Goal: Information Seeking & Learning: Find specific fact

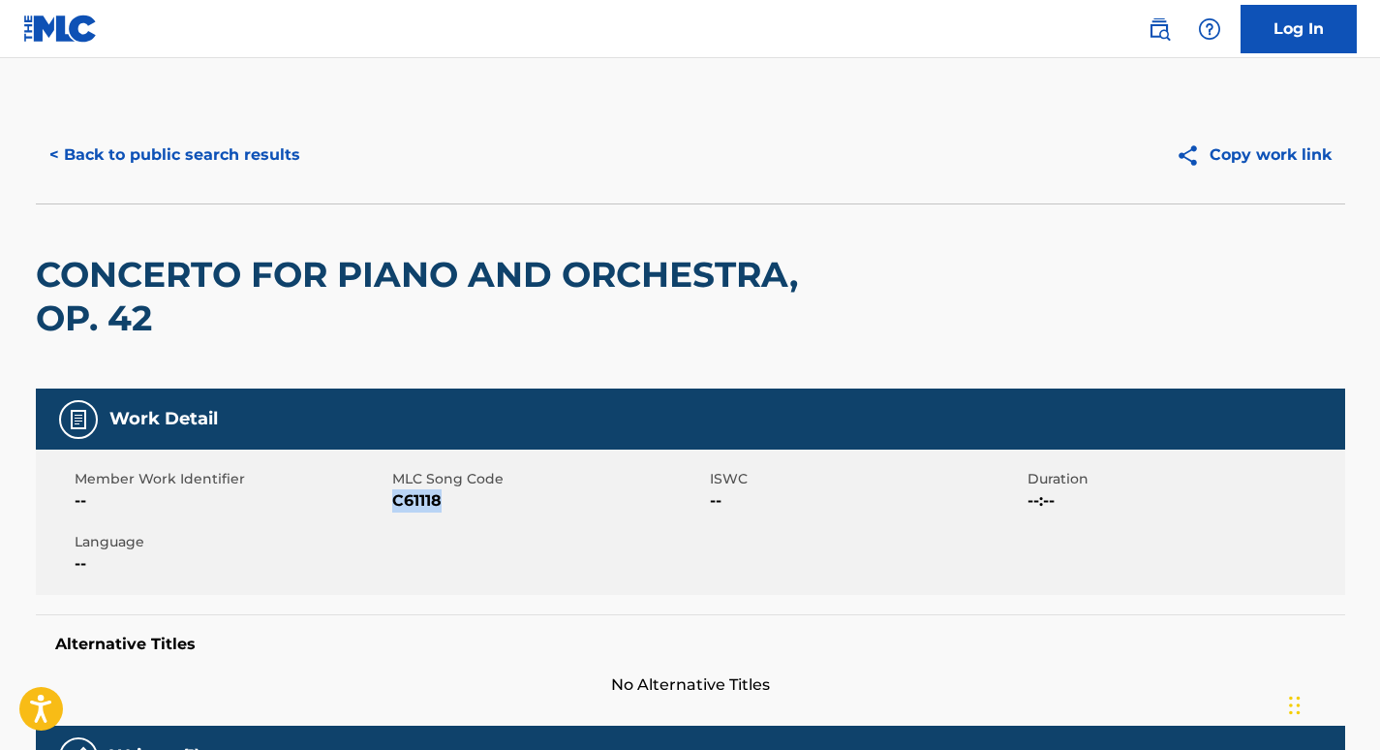
click at [204, 153] on button "< Back to public search results" at bounding box center [175, 155] width 278 height 48
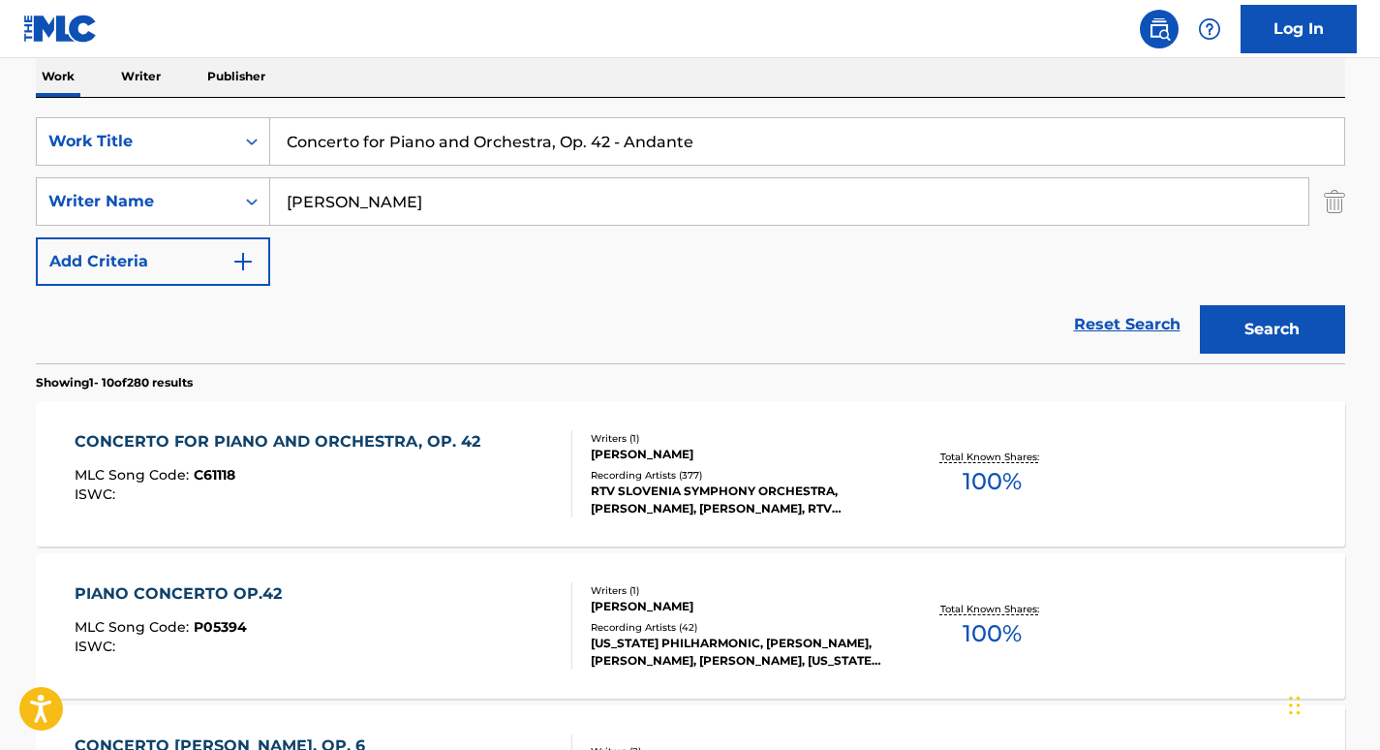
scroll to position [313, 0]
click at [394, 134] on input "Concerto for Piano and Orchestra, Op. 42 - Andante" at bounding box center [807, 142] width 1074 height 46
paste input "Good King [PERSON_NAME]"
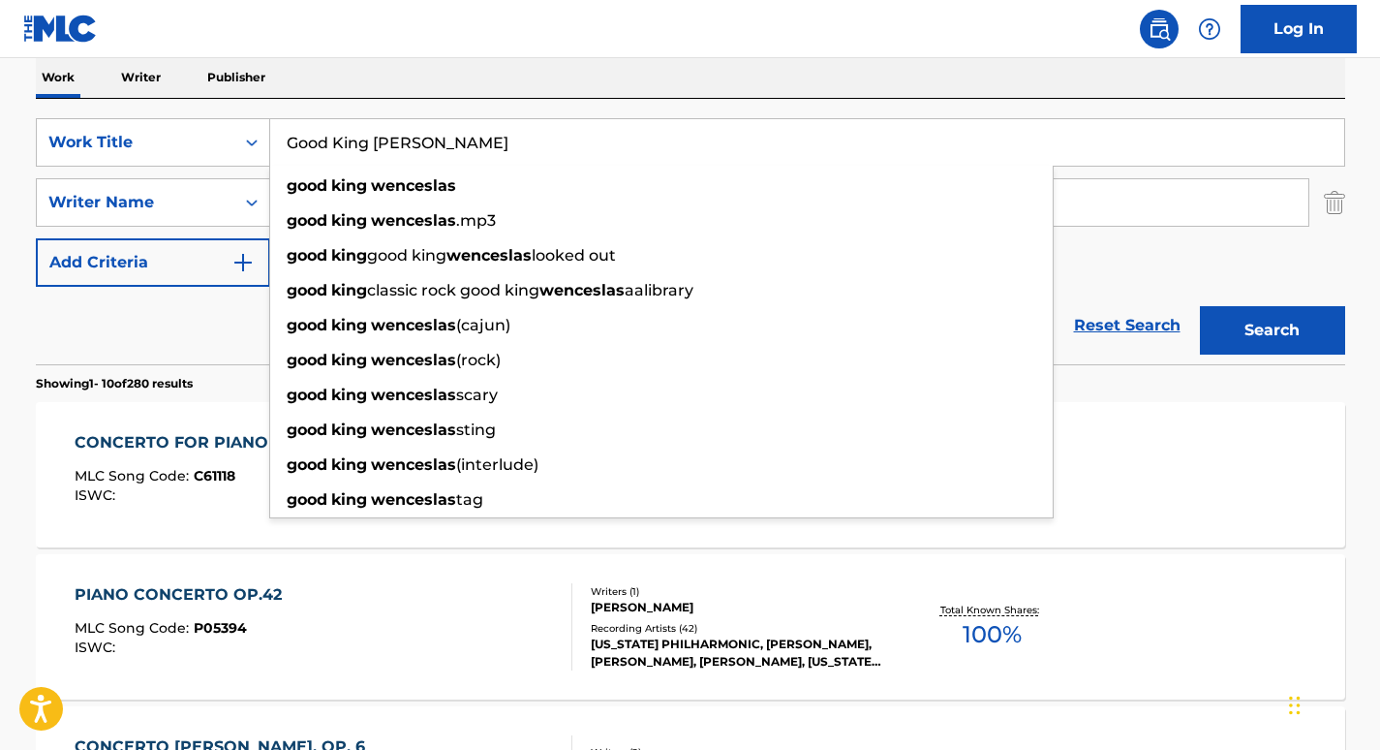
type input "Good King [PERSON_NAME]"
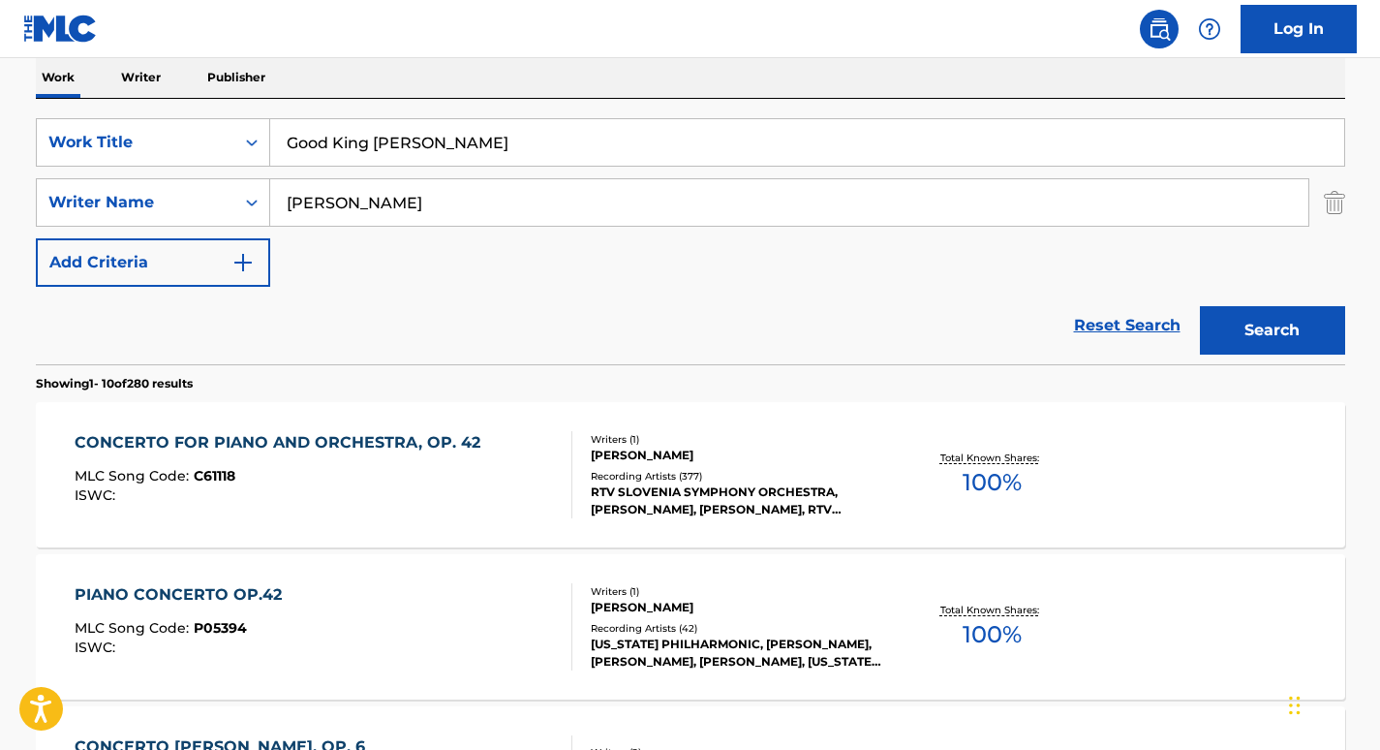
click at [155, 312] on div "Reset Search Search" at bounding box center [691, 325] width 1310 height 77
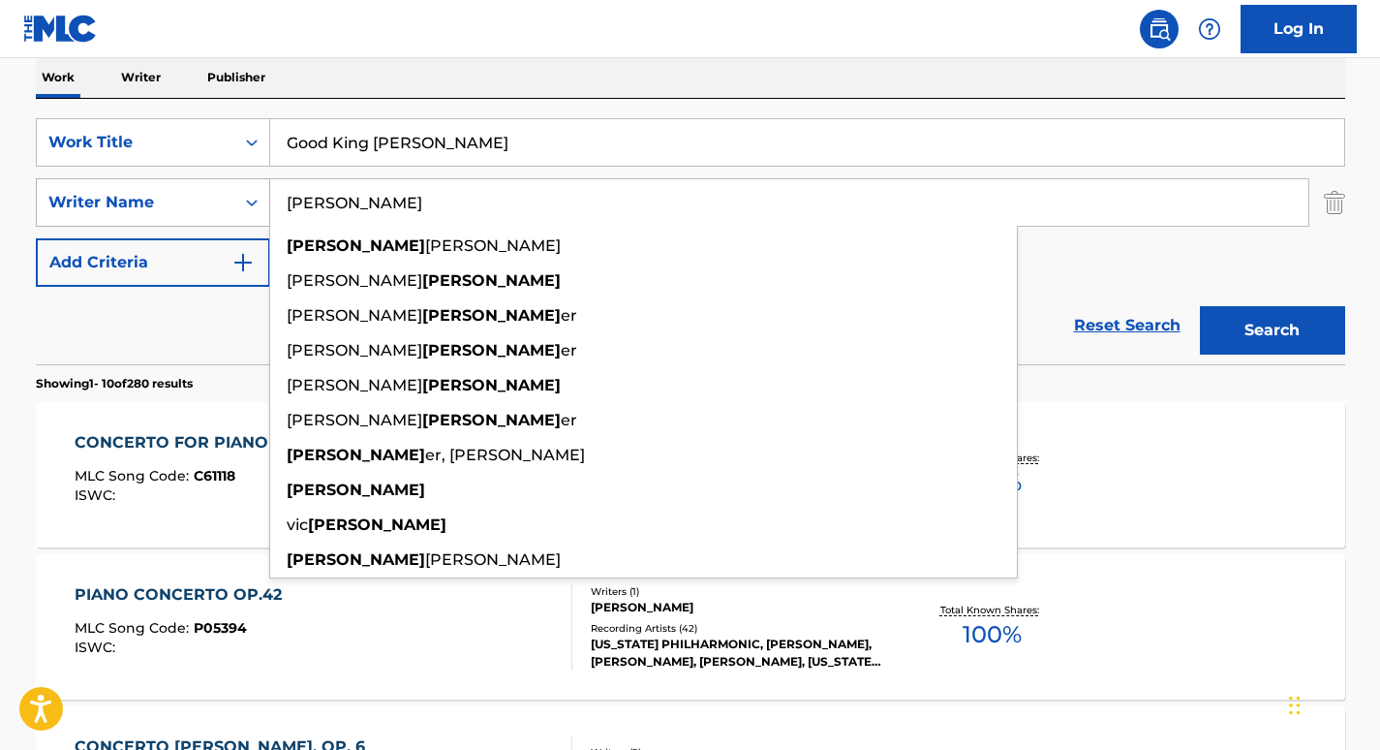
drag, startPoint x: 415, startPoint y: 207, endPoint x: 76, endPoint y: 189, distance: 339.5
click at [76, 189] on div "SearchWithCriteriaf1adc70b-f58d-4edb-992a-9a6c675f11c6 Writer Name [PERSON_NAME…" at bounding box center [691, 202] width 1310 height 48
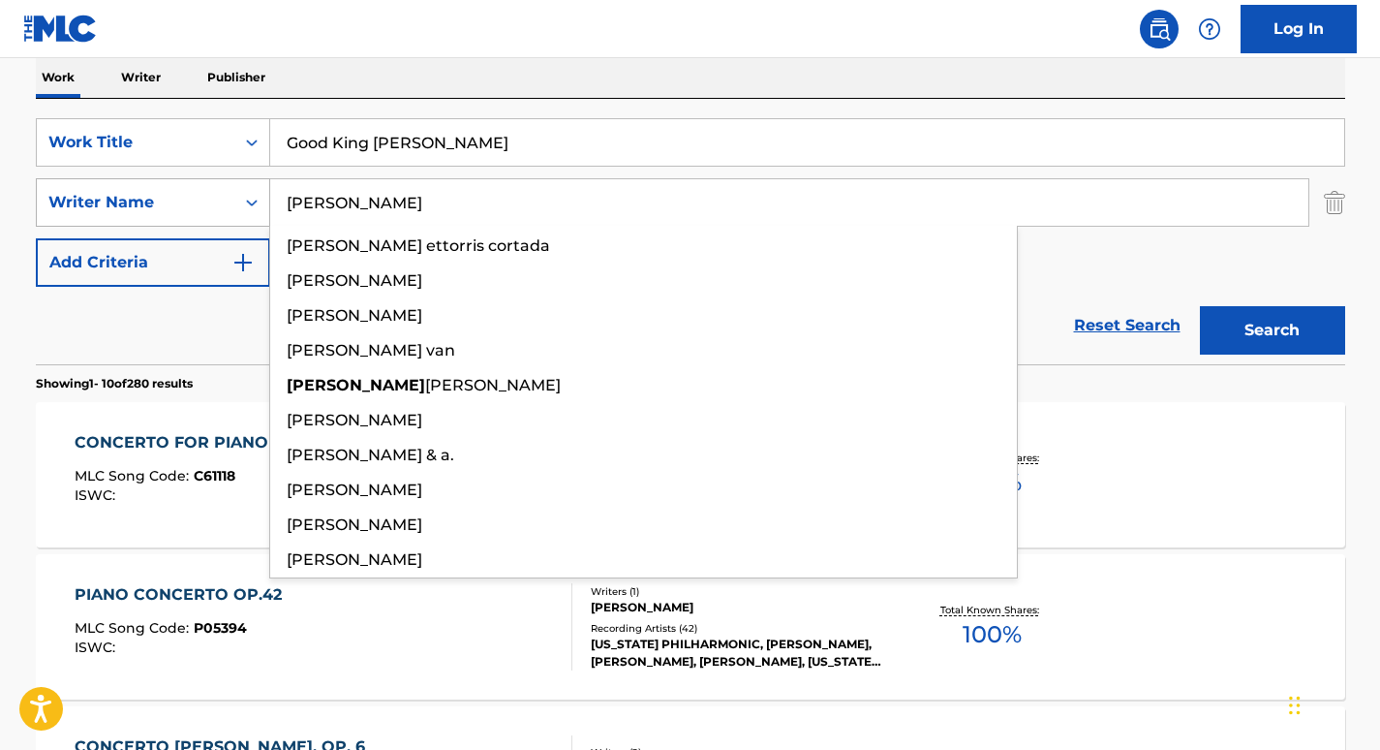
click at [1200, 306] on button "Search" at bounding box center [1272, 330] width 145 height 48
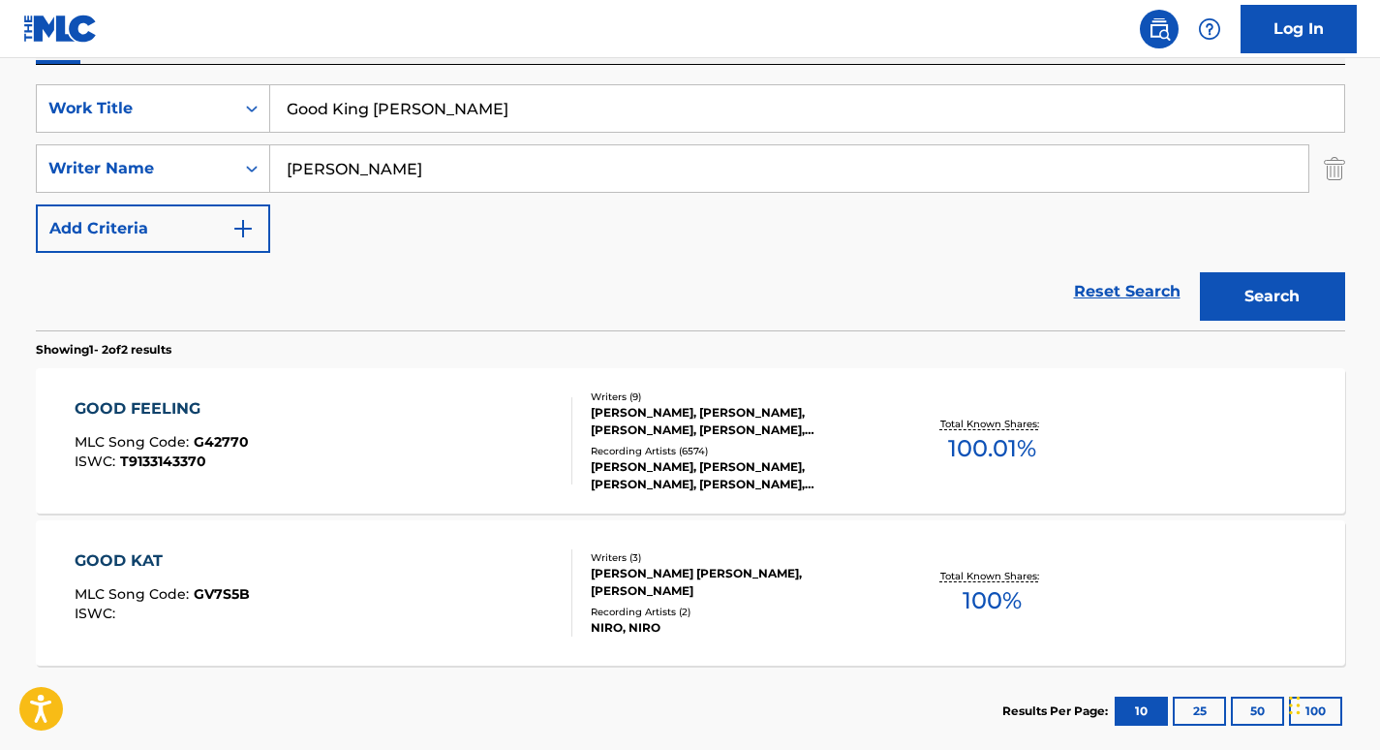
scroll to position [405, 0]
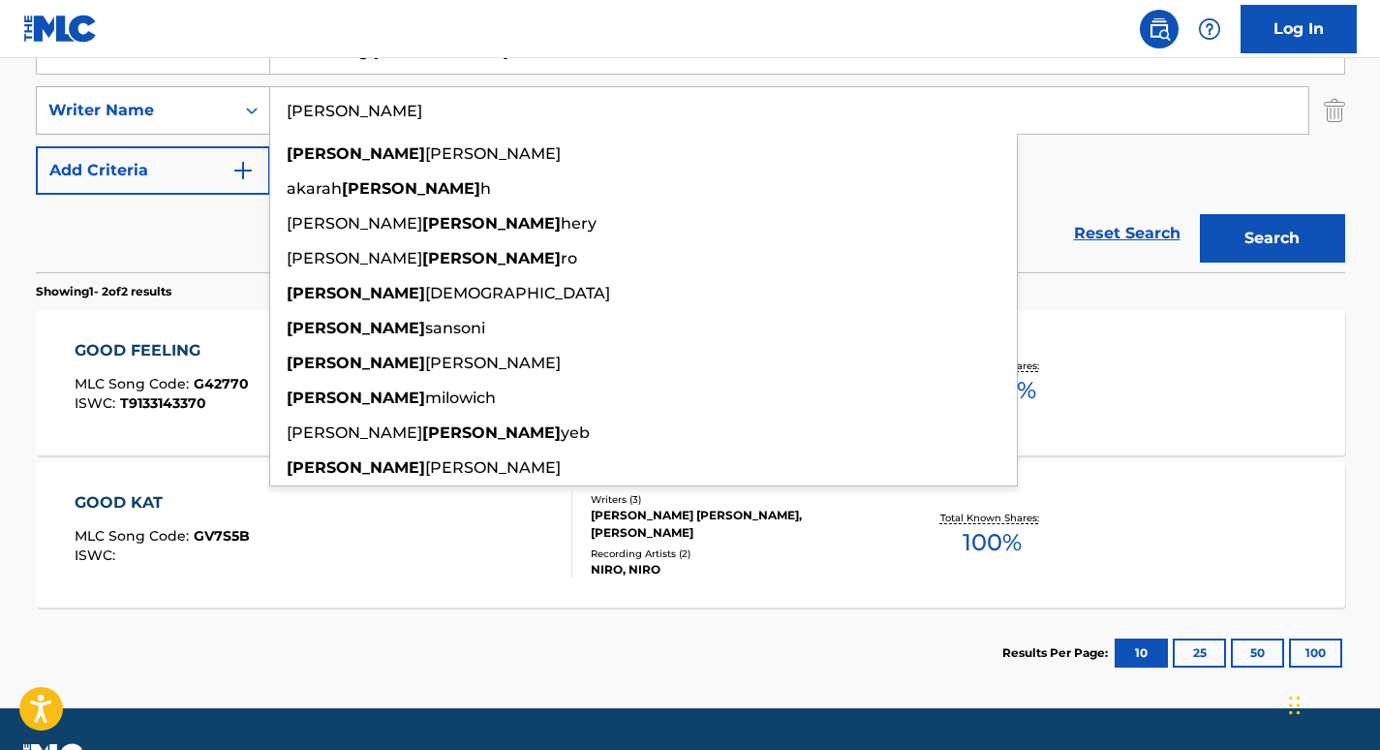
drag, startPoint x: 327, startPoint y: 106, endPoint x: 143, endPoint y: 106, distance: 184.0
click at [143, 106] on div "SearchWithCriteriaf1adc70b-f58d-4edb-992a-9a6c675f11c6 Writer Name [PERSON_NAME…" at bounding box center [691, 110] width 1310 height 48
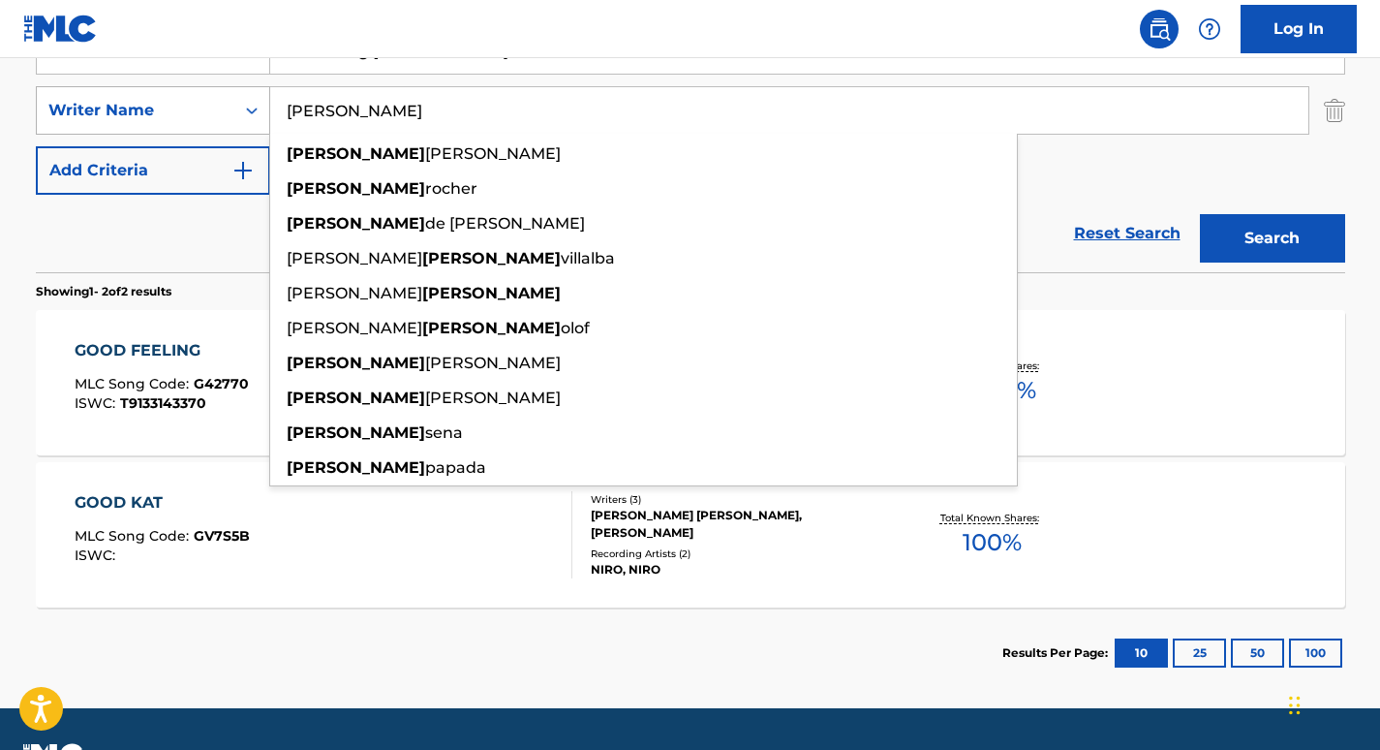
type input "[PERSON_NAME]"
click at [1200, 214] on button "Search" at bounding box center [1272, 238] width 145 height 48
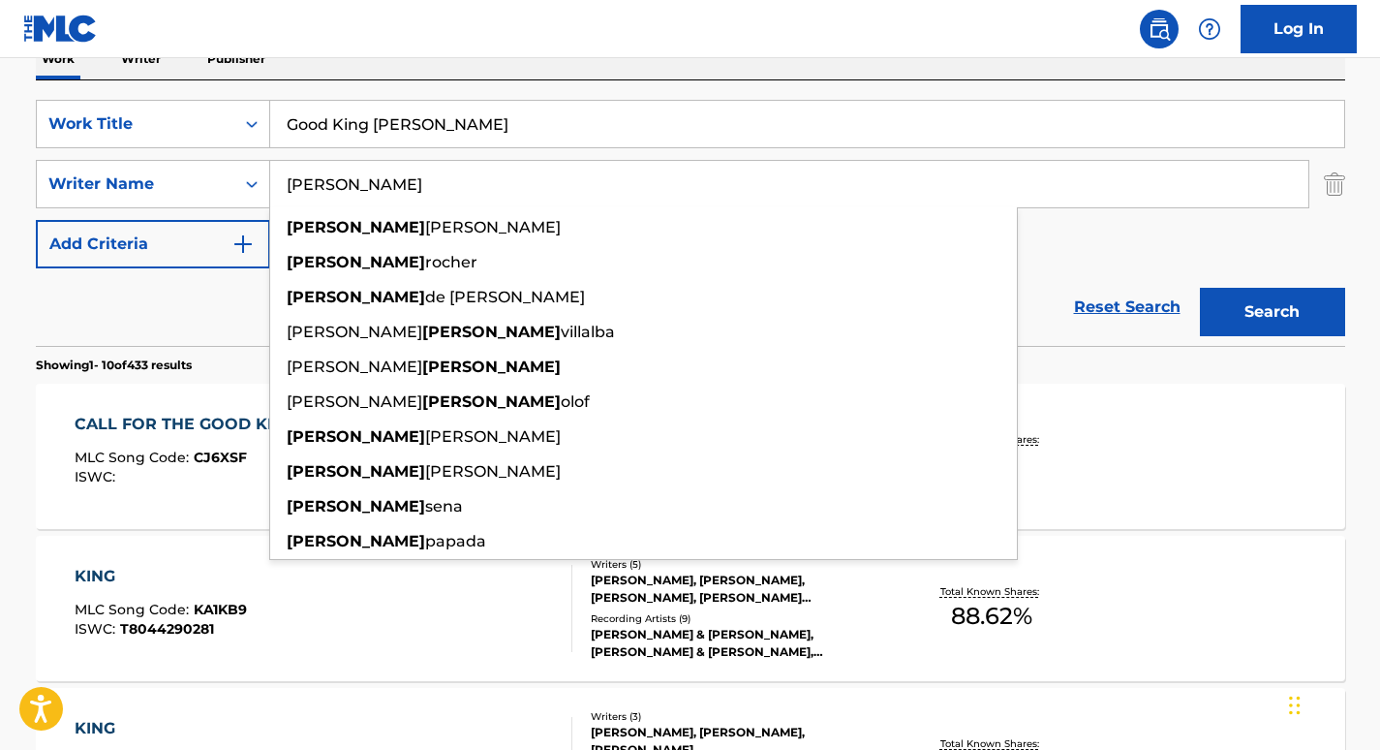
scroll to position [311, 0]
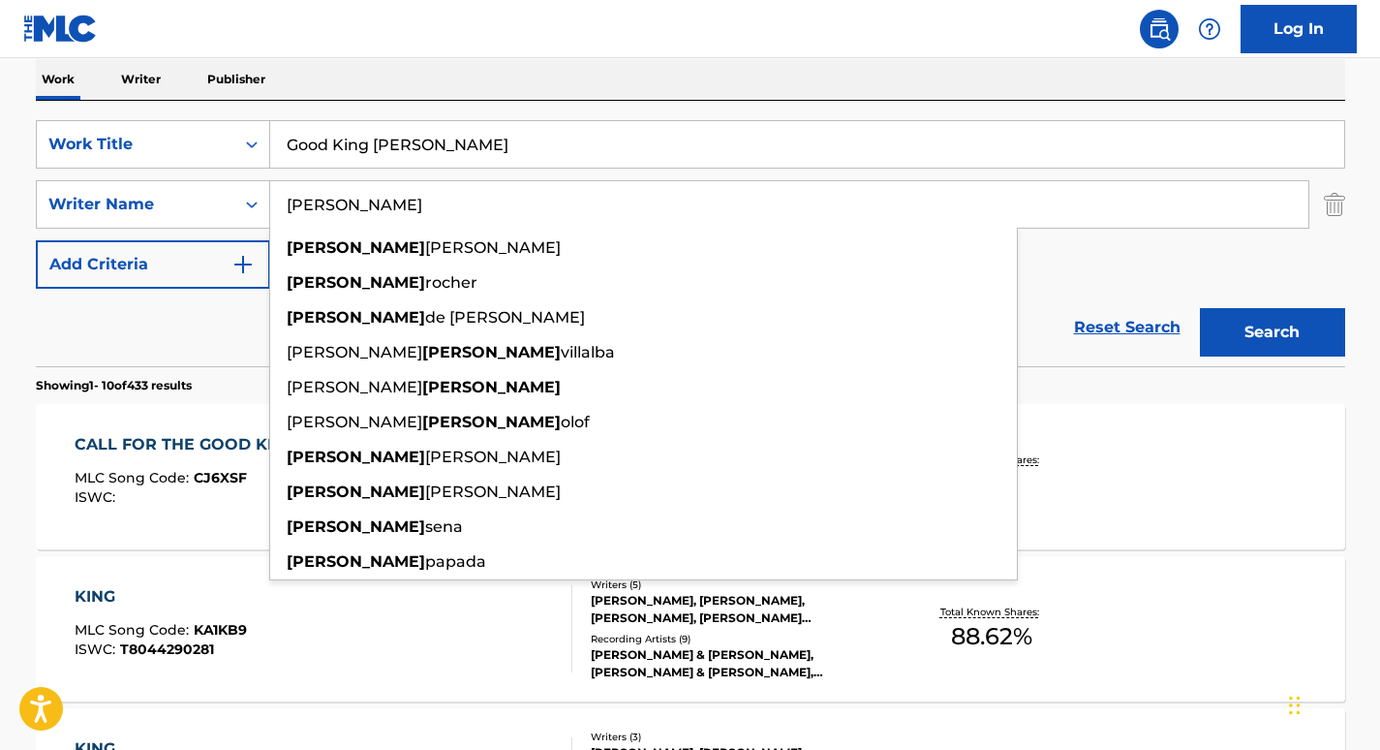
click at [355, 143] on input "Good King [PERSON_NAME]" at bounding box center [807, 144] width 1074 height 46
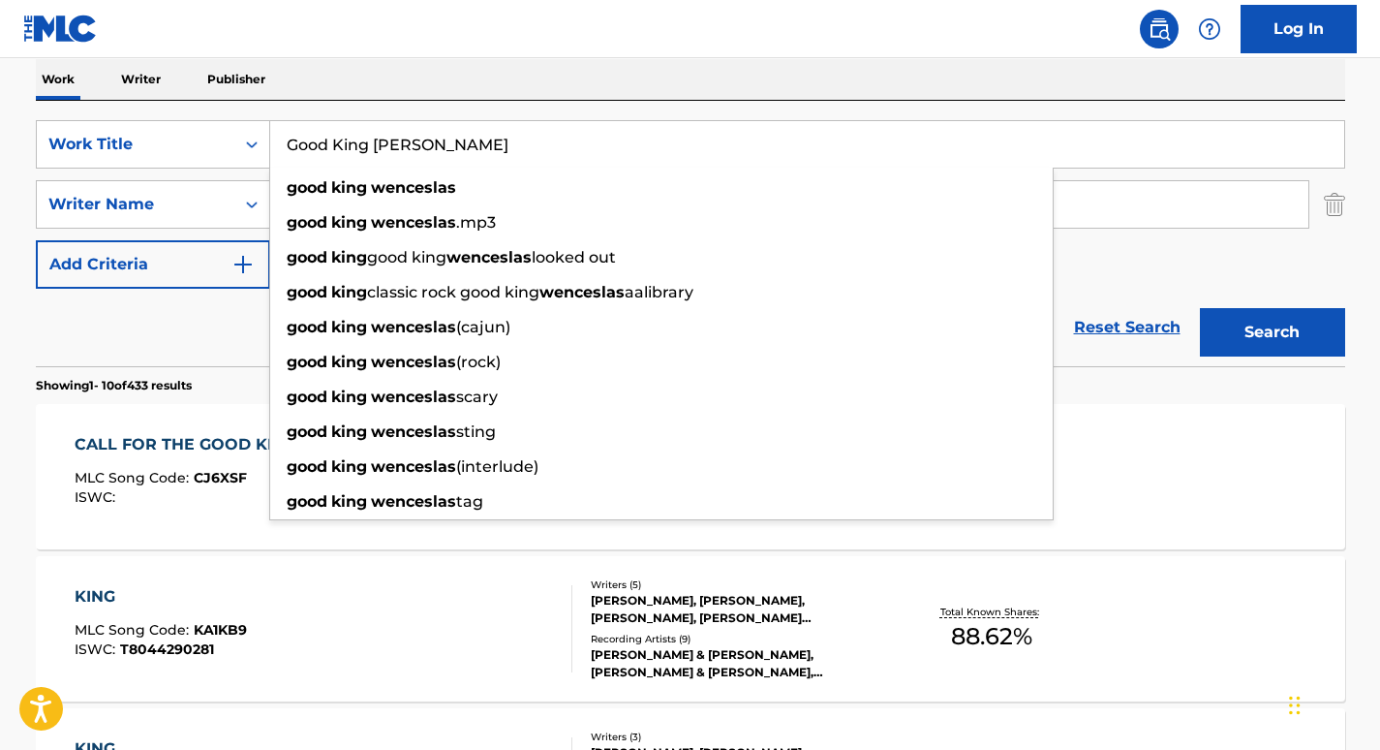
click at [355, 143] on input "Good King [PERSON_NAME]" at bounding box center [807, 144] width 1074 height 46
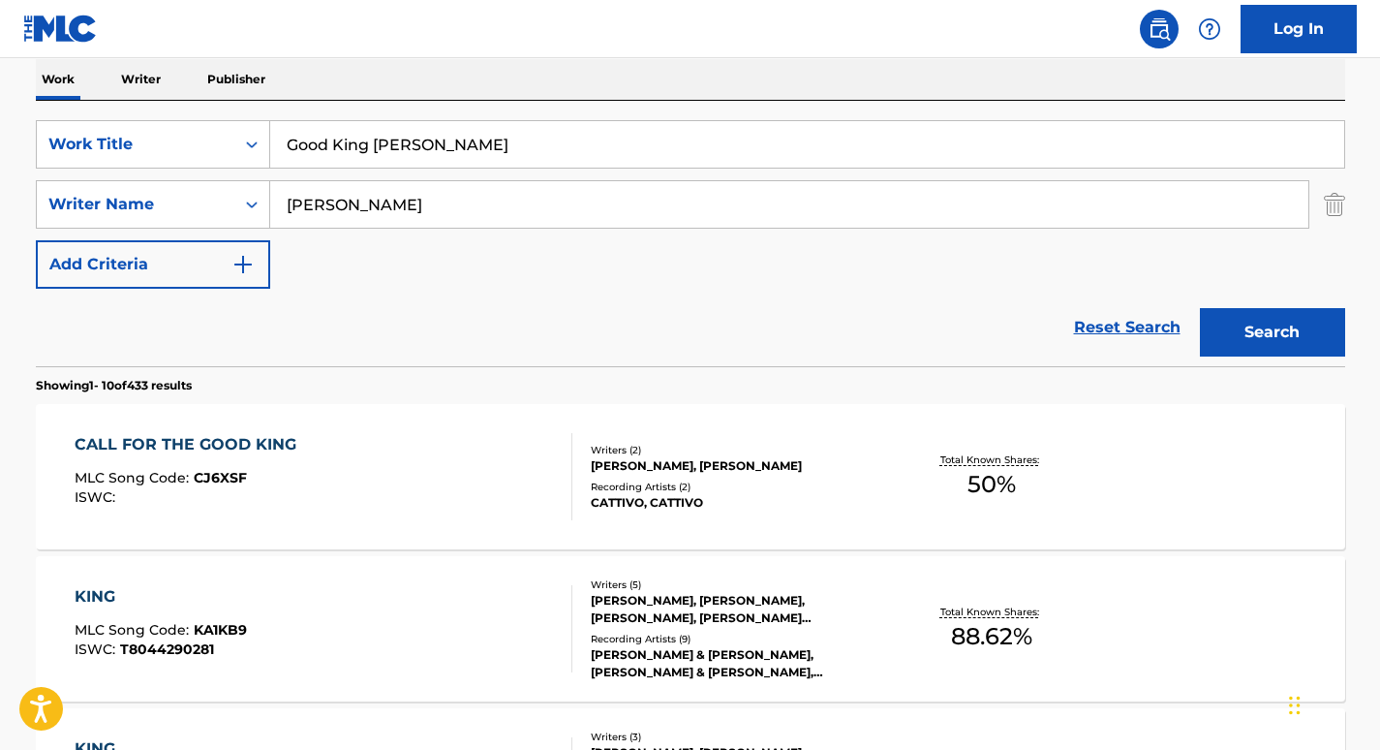
click at [355, 143] on input "Good King [PERSON_NAME]" at bounding box center [807, 144] width 1074 height 46
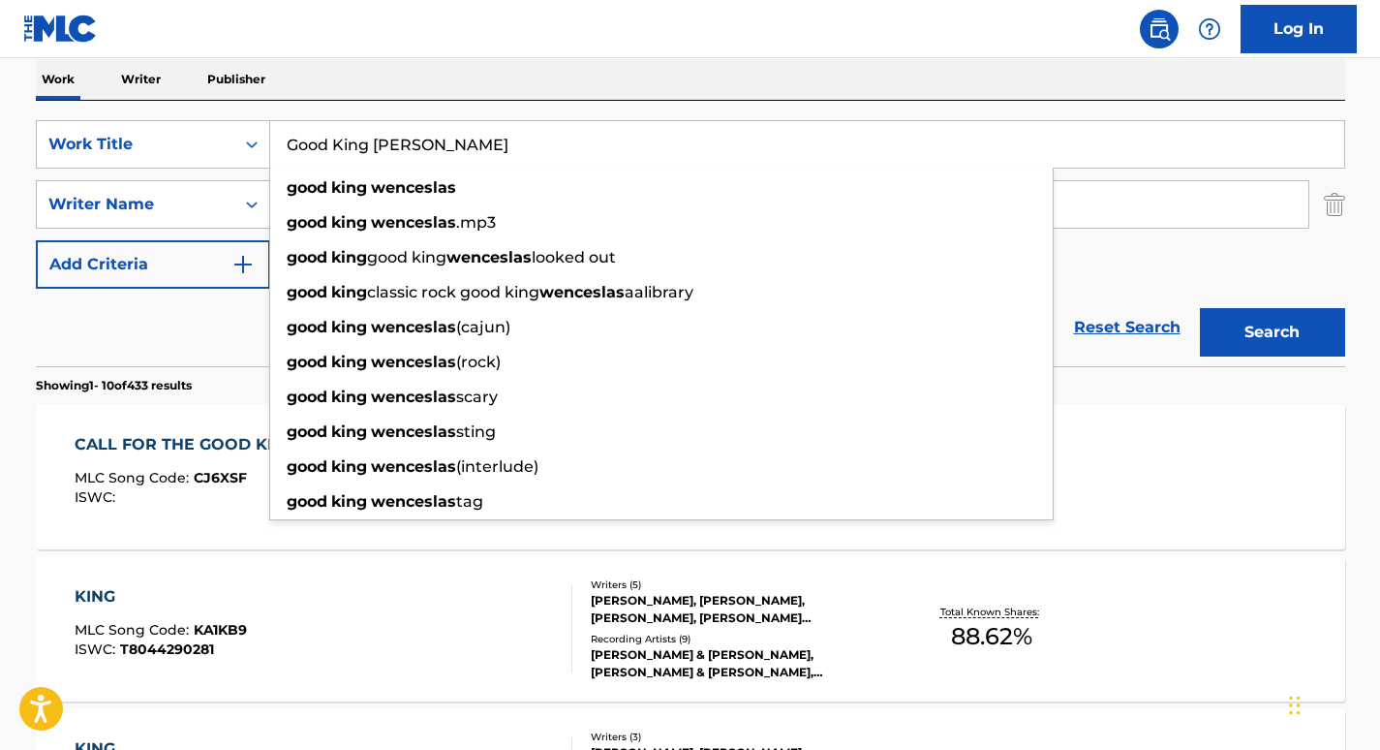
click at [355, 143] on input "Good King [PERSON_NAME]" at bounding box center [807, 144] width 1074 height 46
paste input "Piano Concerto No.21 in C, K.467: II. Andante"
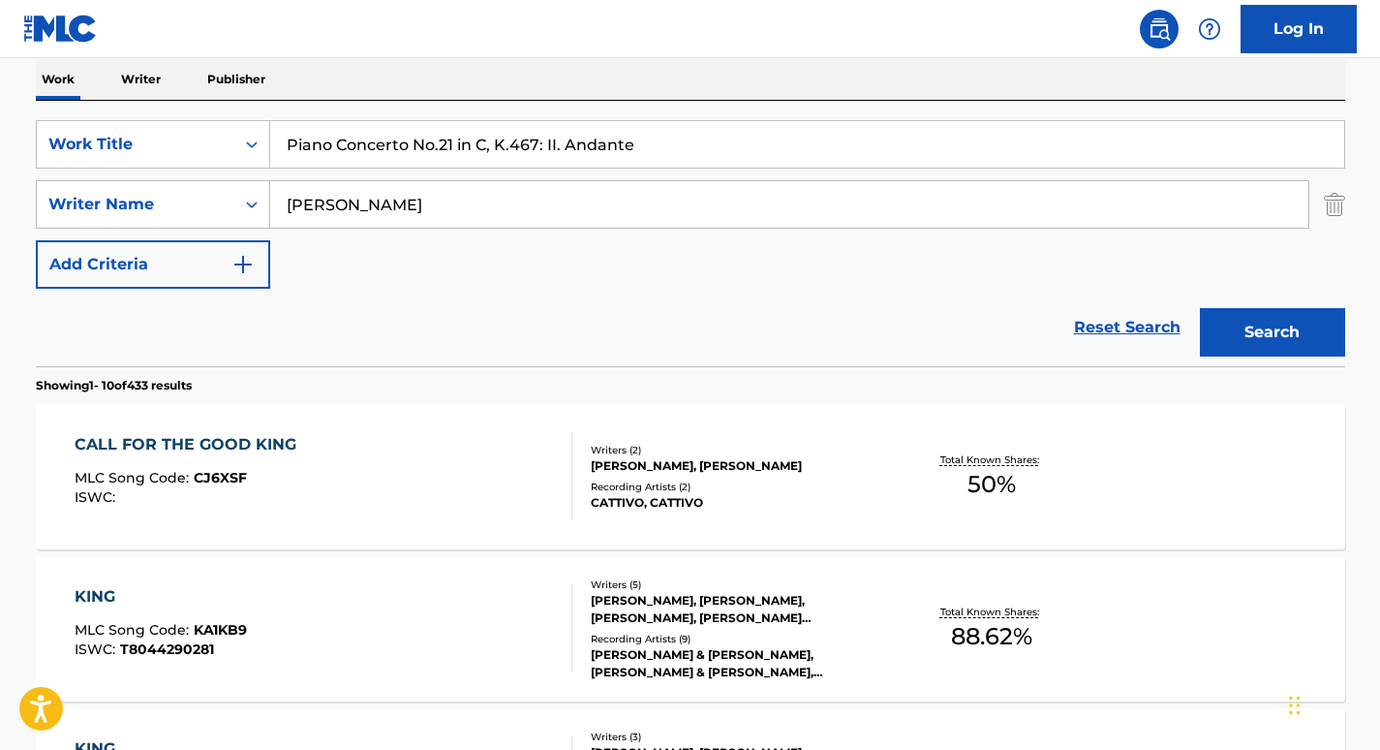
type input "Piano Concerto No.21 in C, K.467: II. Andante"
click at [341, 208] on input "[PERSON_NAME]" at bounding box center [789, 204] width 1038 height 46
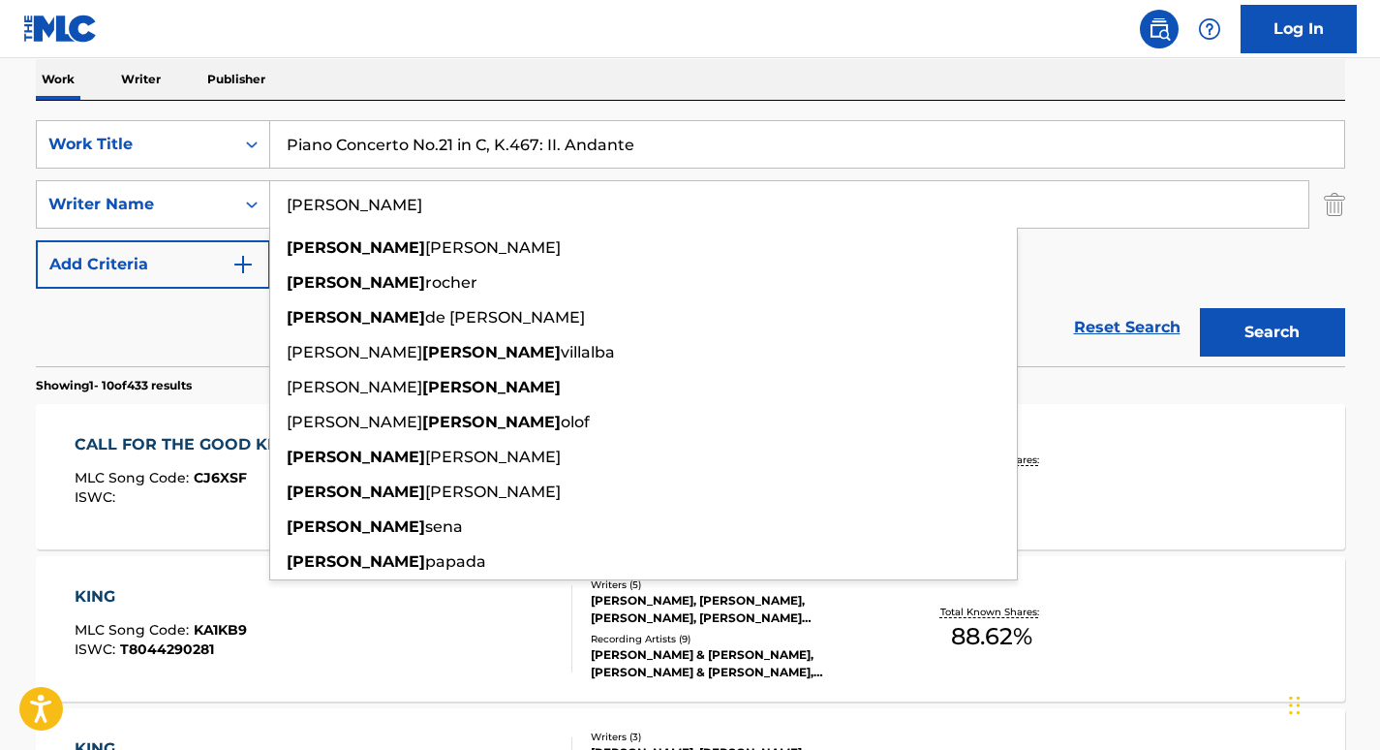
click at [341, 208] on input "[PERSON_NAME]" at bounding box center [789, 204] width 1038 height 46
paste input "BUSONI"
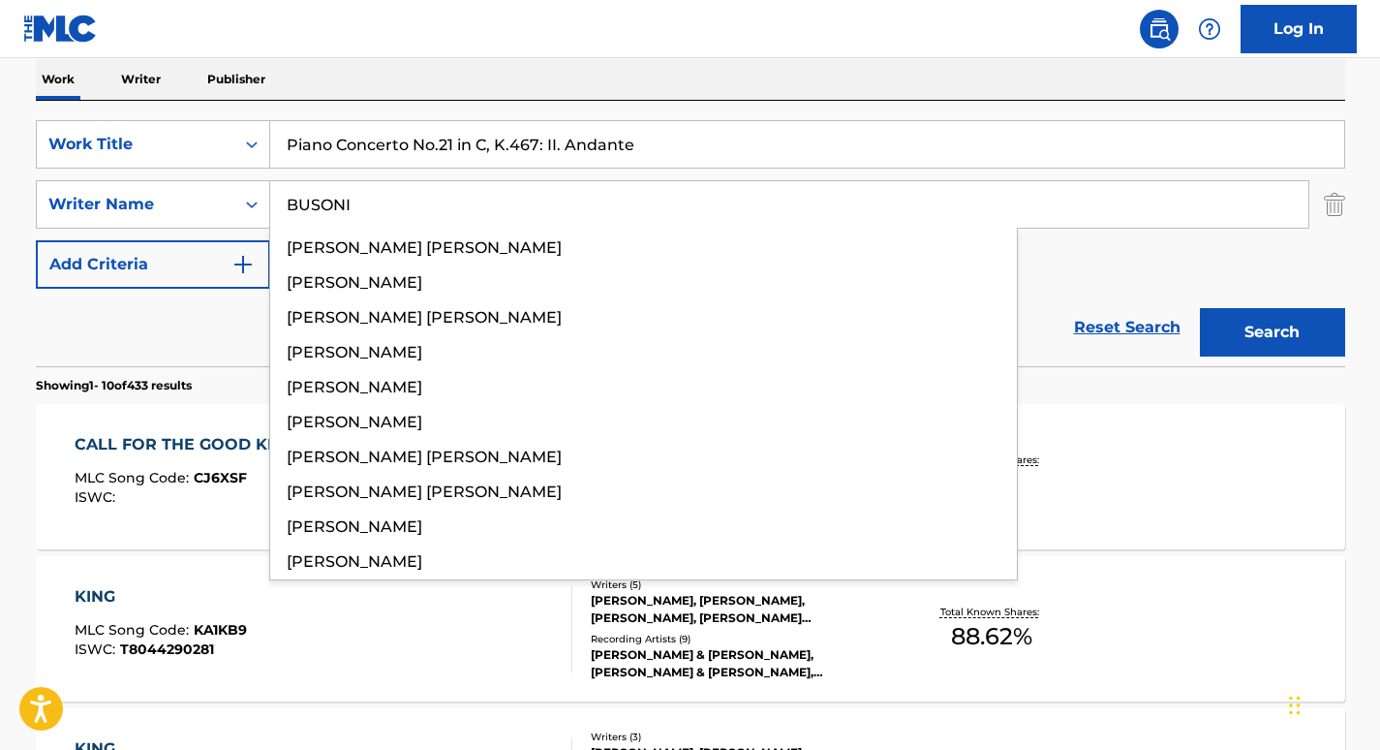
type input "BUSONI"
click at [1200, 308] on button "Search" at bounding box center [1272, 332] width 145 height 48
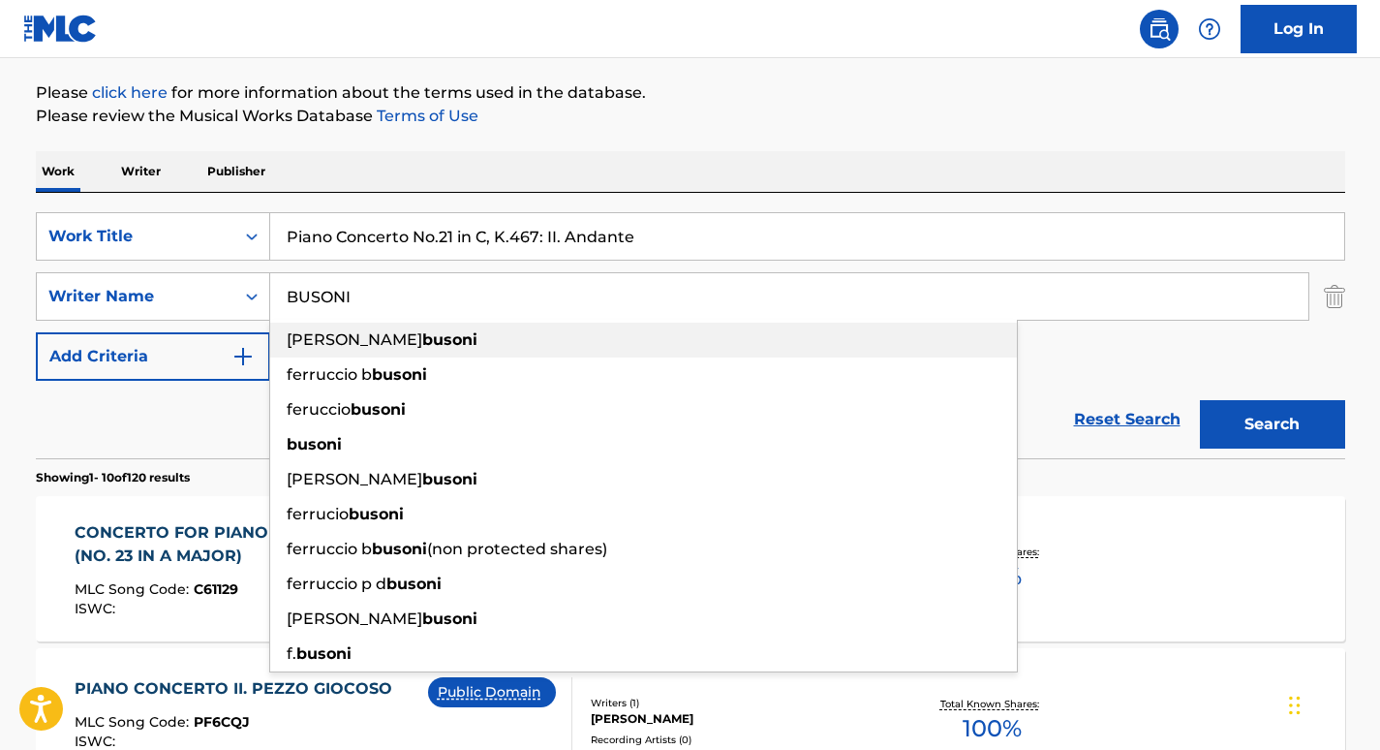
scroll to position [218, 0]
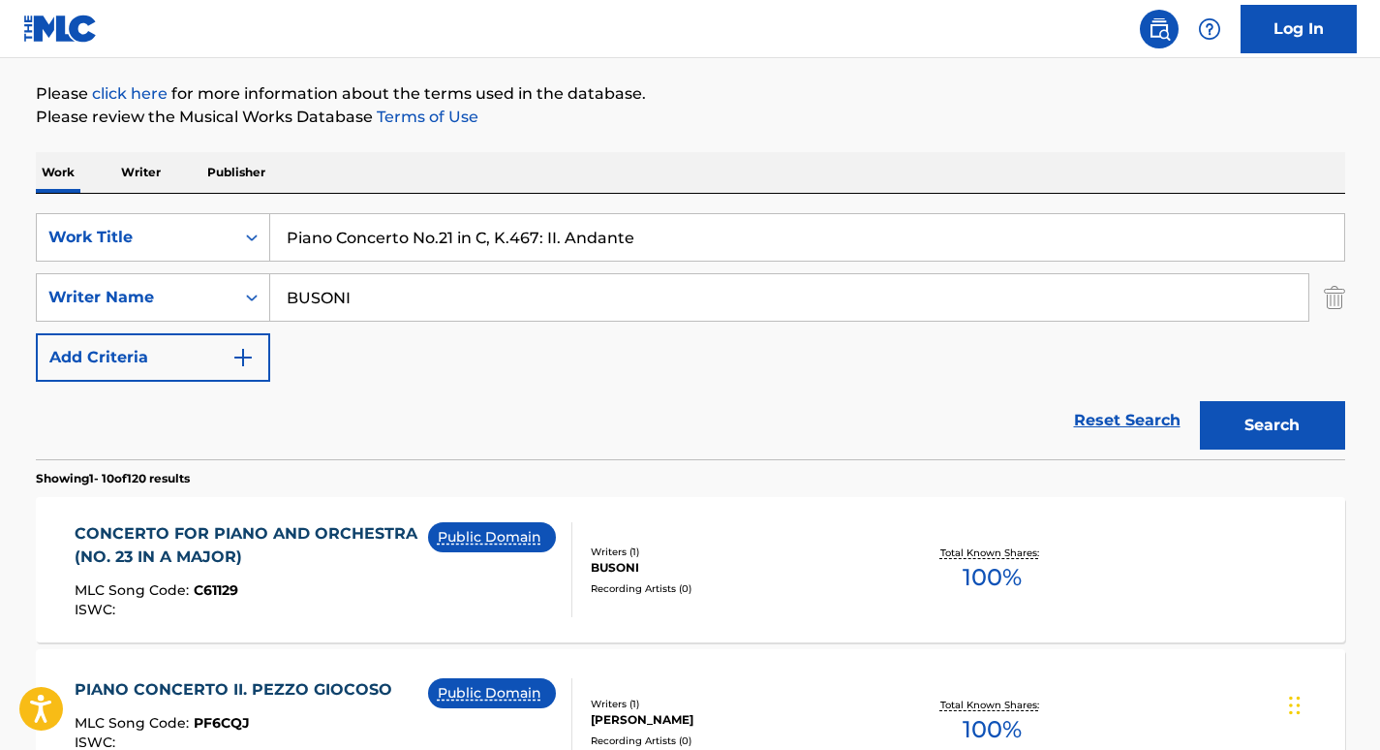
click at [437, 238] on input "Piano Concerto No.21 in C, K.467: II. Andante" at bounding box center [807, 237] width 1074 height 46
paste input "The Four Seasons - Violin Concerto in F Minor, Op. 8 No. 4, RV 297 "Winter": II…"
type input "The Four Seasons - Violin Concerto in F Minor, Op. 8 No. 4, RV 297 "Winter": II…"
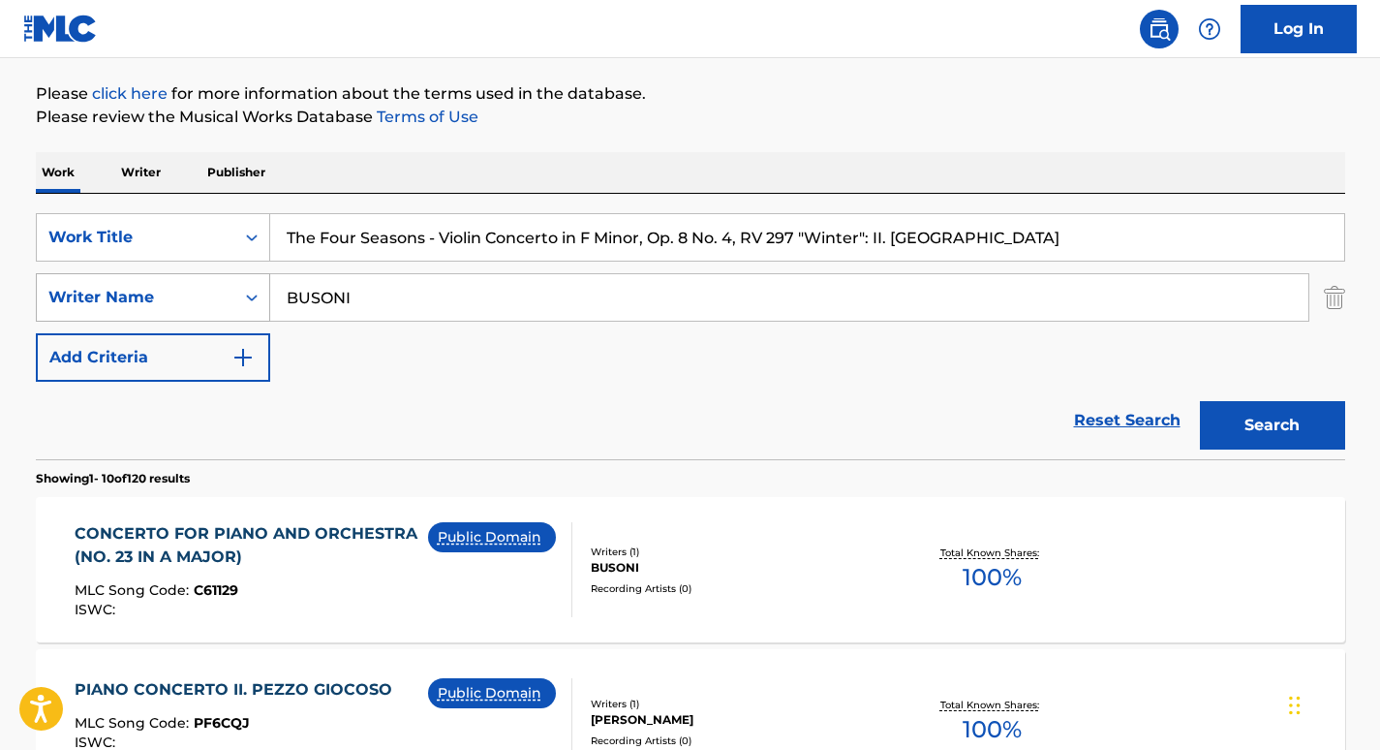
drag, startPoint x: 395, startPoint y: 295, endPoint x: 101, endPoint y: 295, distance: 294.5
click at [101, 295] on div "SearchWithCriteriaf1adc70b-f58d-4edb-992a-9a6c675f11c6 Writer Name BUSONI" at bounding box center [691, 297] width 1310 height 48
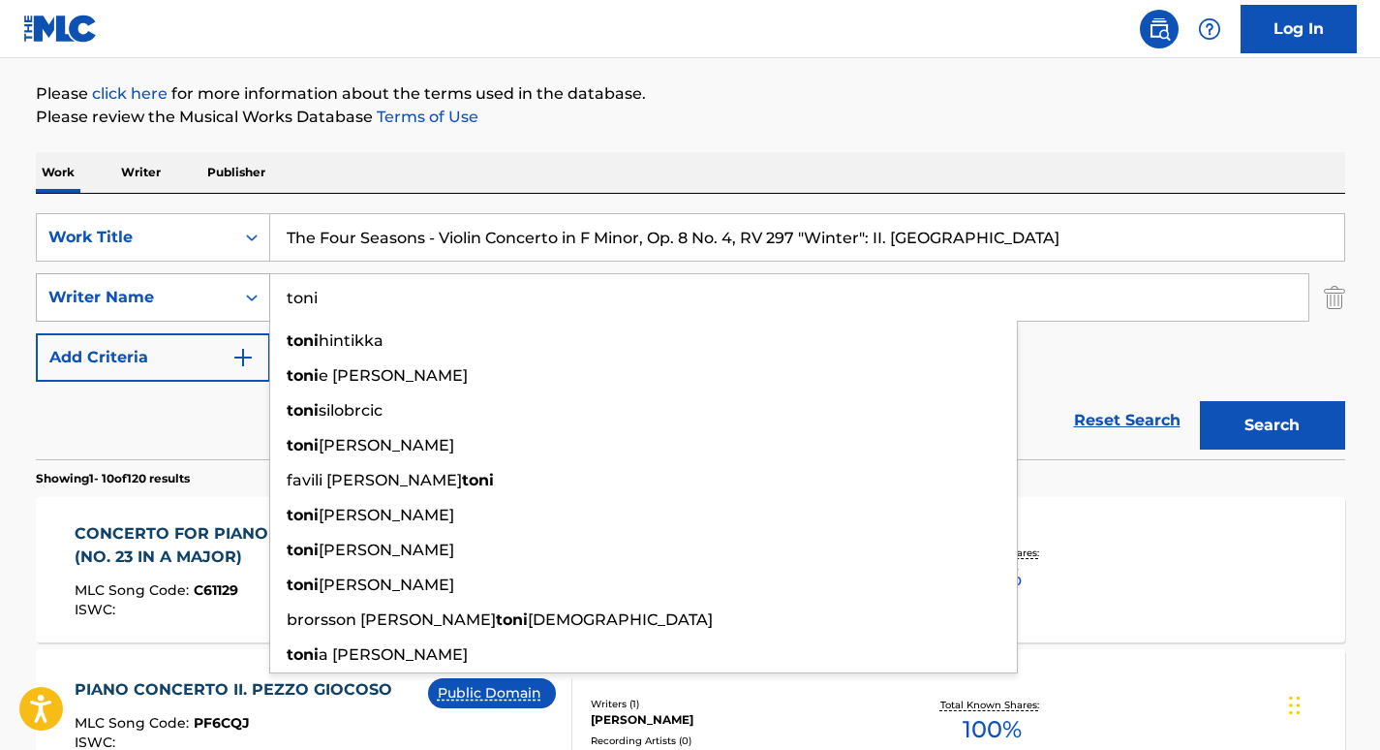
type input "toni"
click at [1200, 401] on button "Search" at bounding box center [1272, 425] width 145 height 48
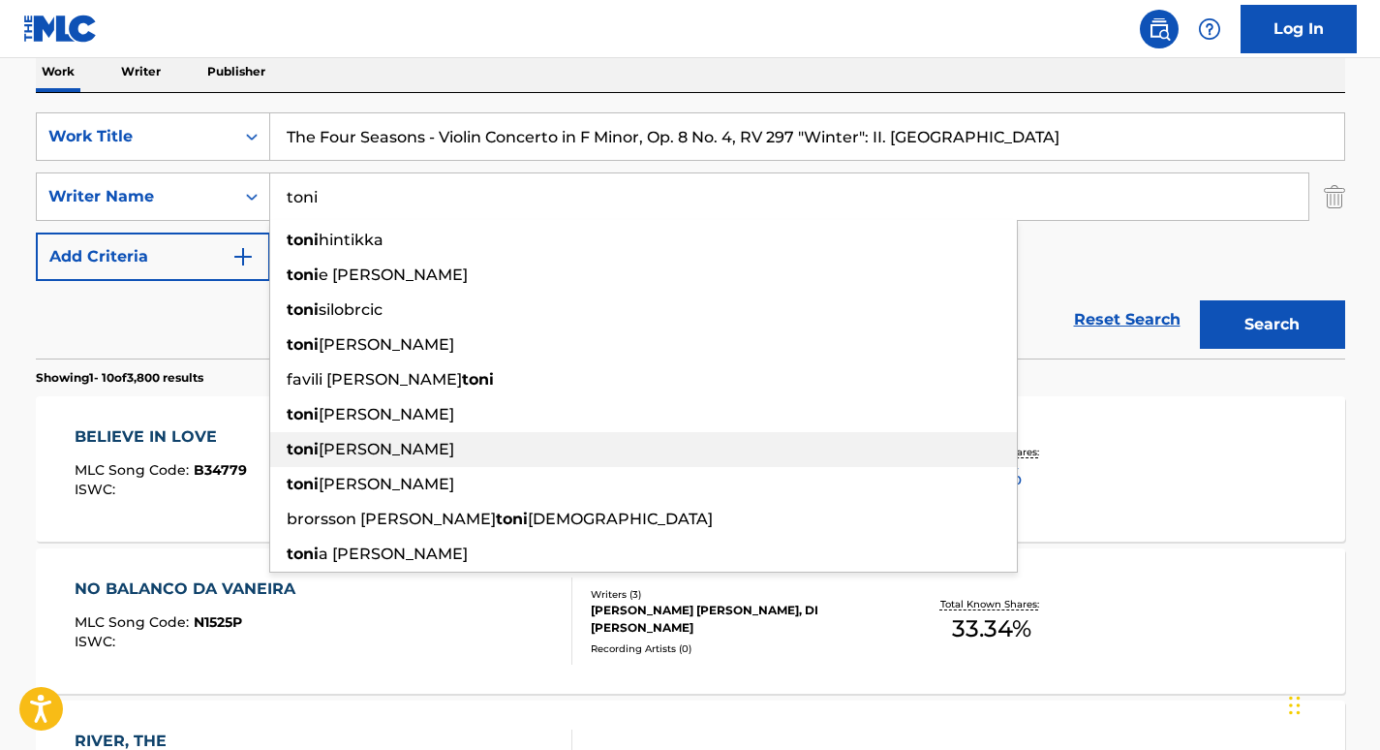
scroll to position [0, 0]
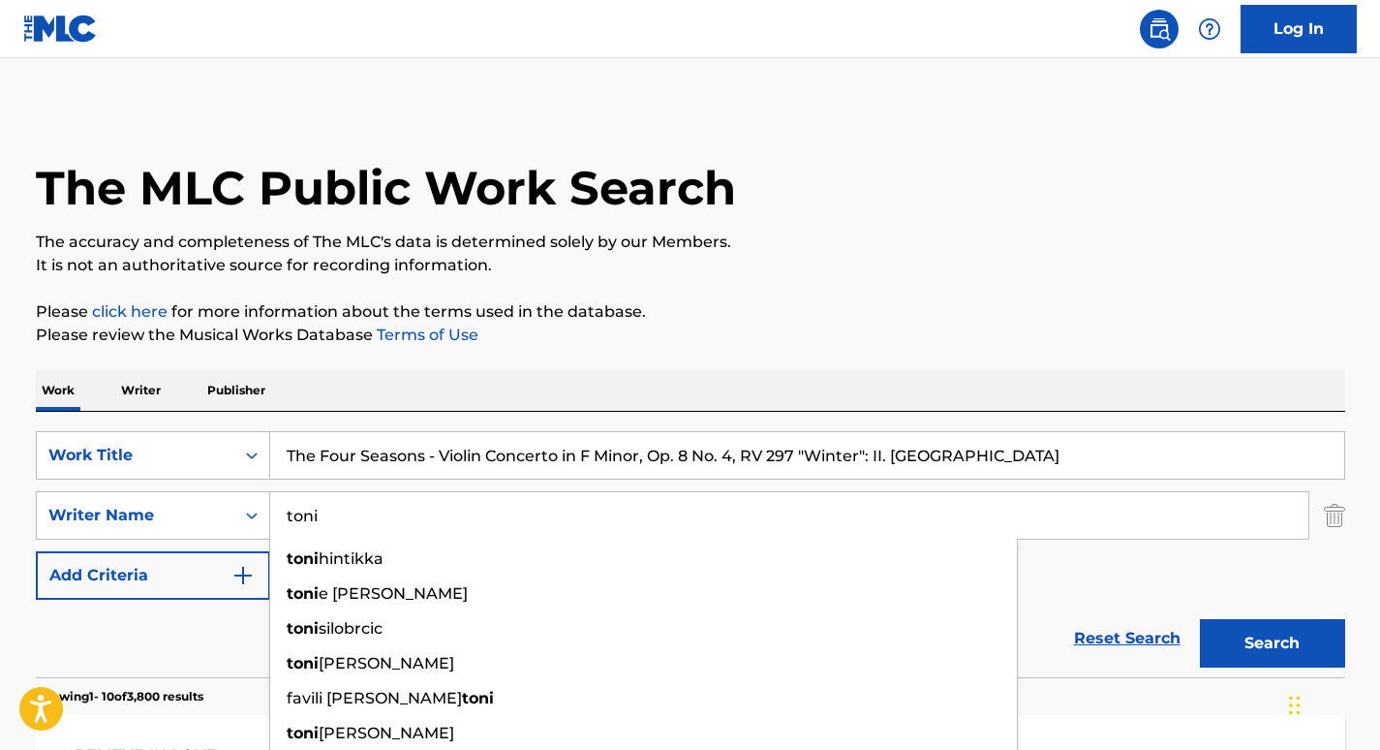
click at [368, 454] on input "The Four Seasons - Violin Concerto in F Minor, Op. 8 No. 4, RV 297 "Winter": II…" at bounding box center [807, 455] width 1074 height 46
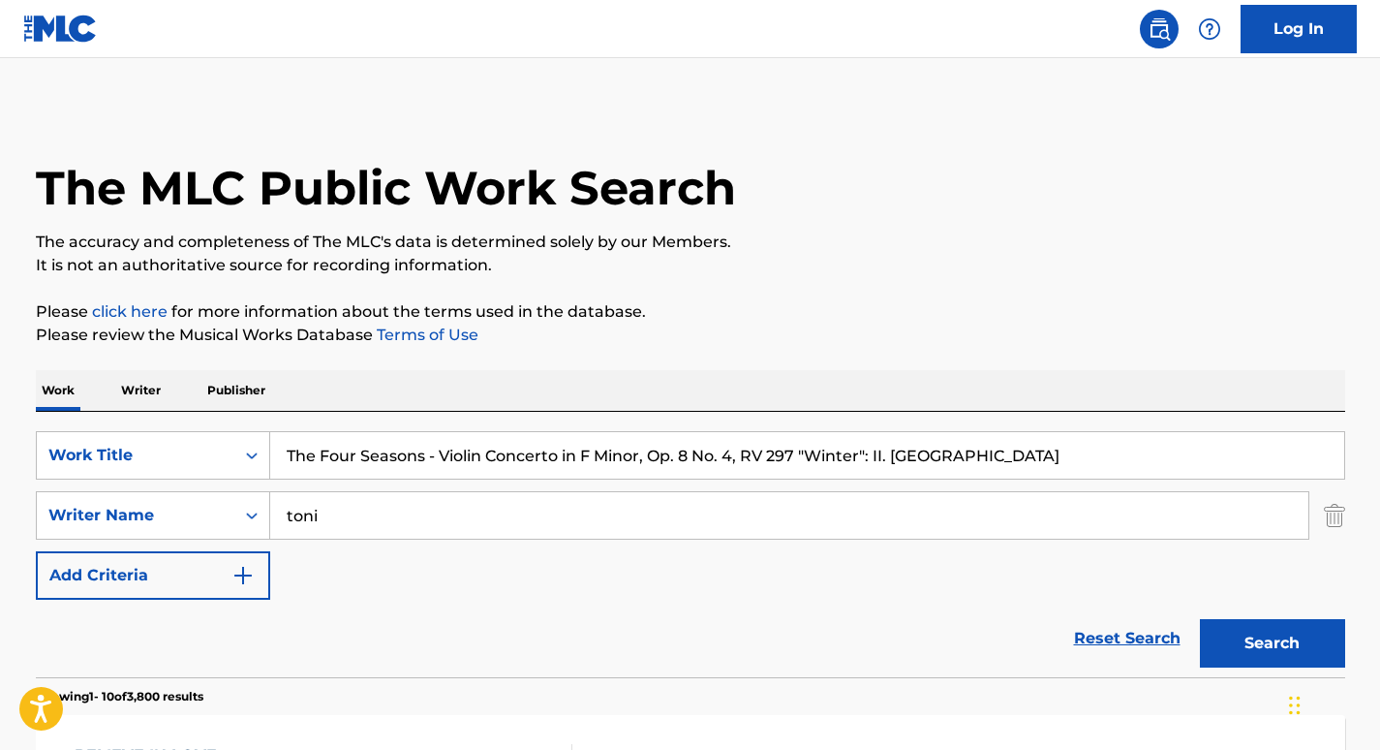
click at [368, 454] on input "The Four Seasons - Violin Concerto in F Minor, Op. 8 No. 4, RV 297 "Winter": II…" at bounding box center [807, 455] width 1074 height 46
click at [368, 464] on input "The Four Seasons - Violin Concerto in F Minor, Op. 8 No. 4, RV 297 "Winter": II…" at bounding box center [807, 455] width 1074 height 46
paste input "[PERSON_NAME] and the Wolf, Op. 67 (without narrator) : Andante"
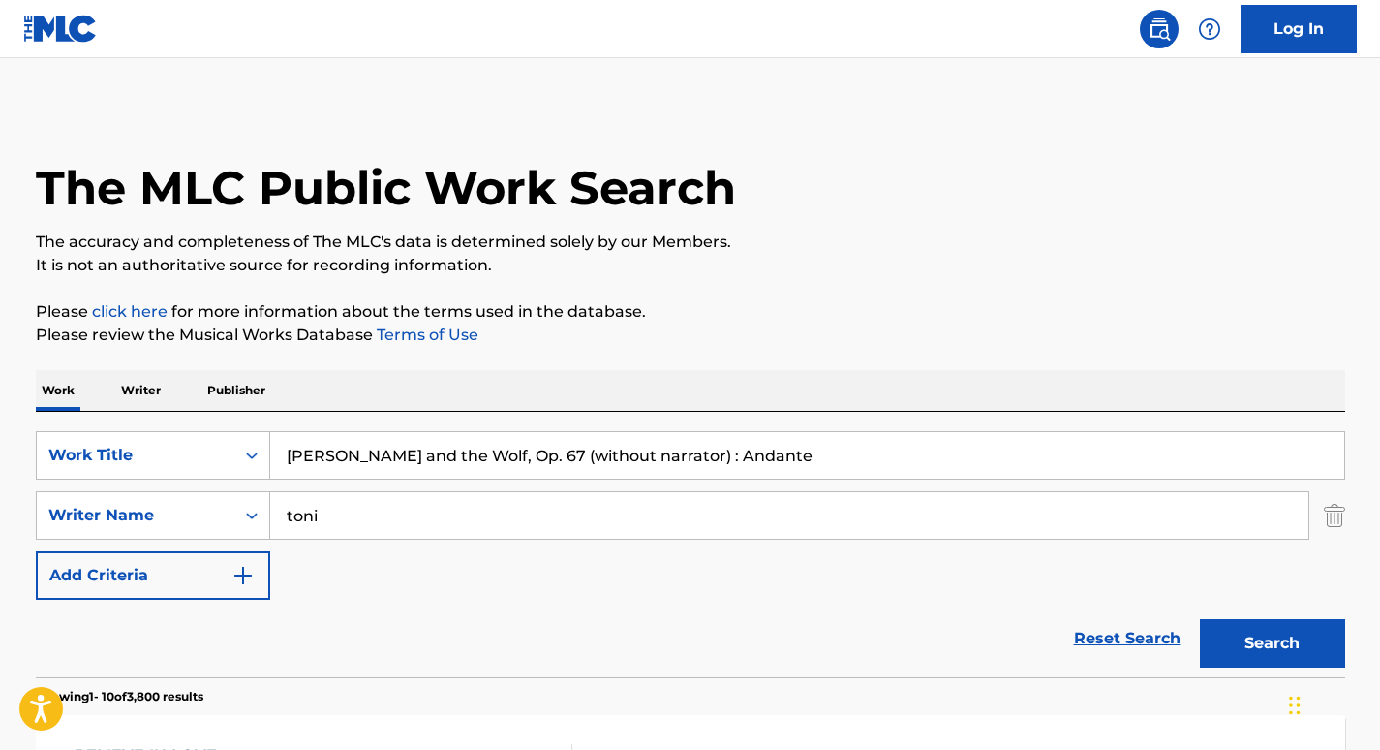
type input "[PERSON_NAME] and the Wolf, Op. 67 (without narrator) : Andante"
click at [338, 511] on input "toni" at bounding box center [789, 515] width 1038 height 46
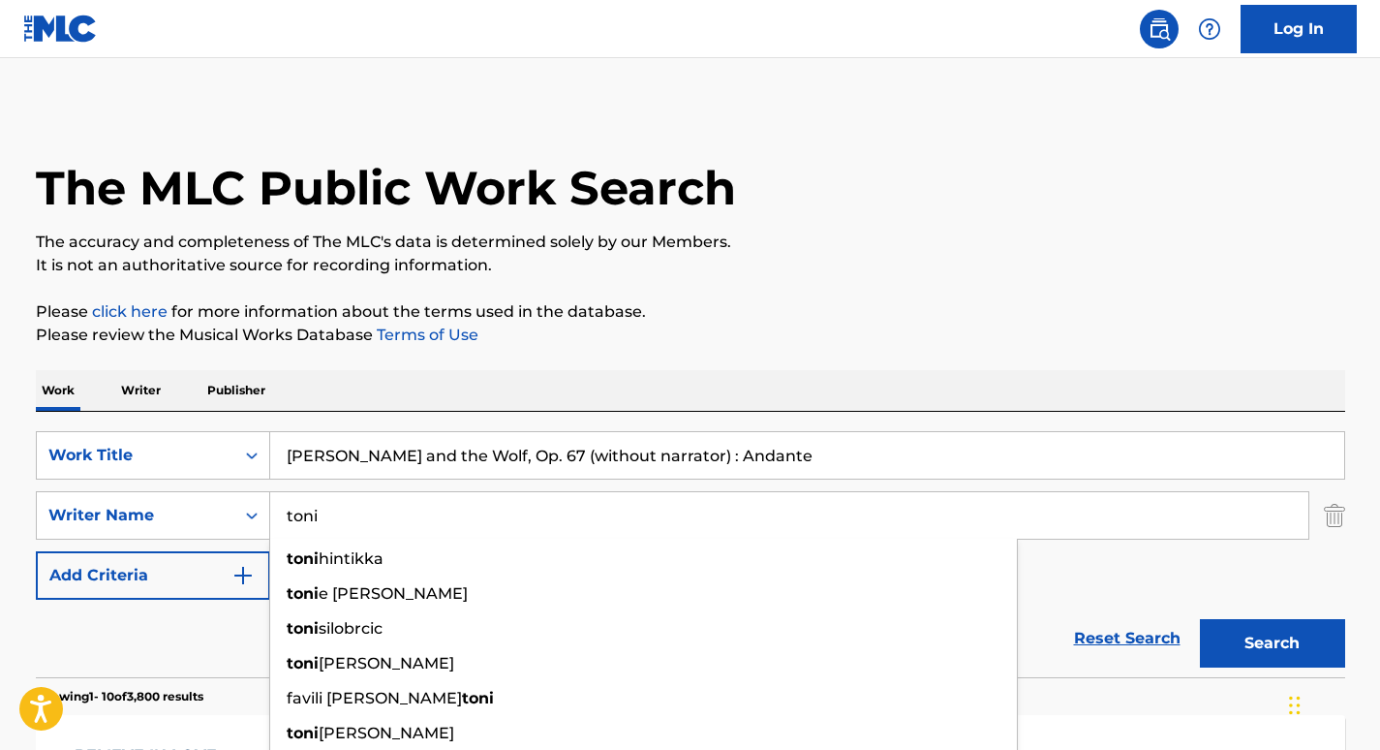
click at [338, 511] on input "toni" at bounding box center [789, 515] width 1038 height 46
paste input "Prokofiev"
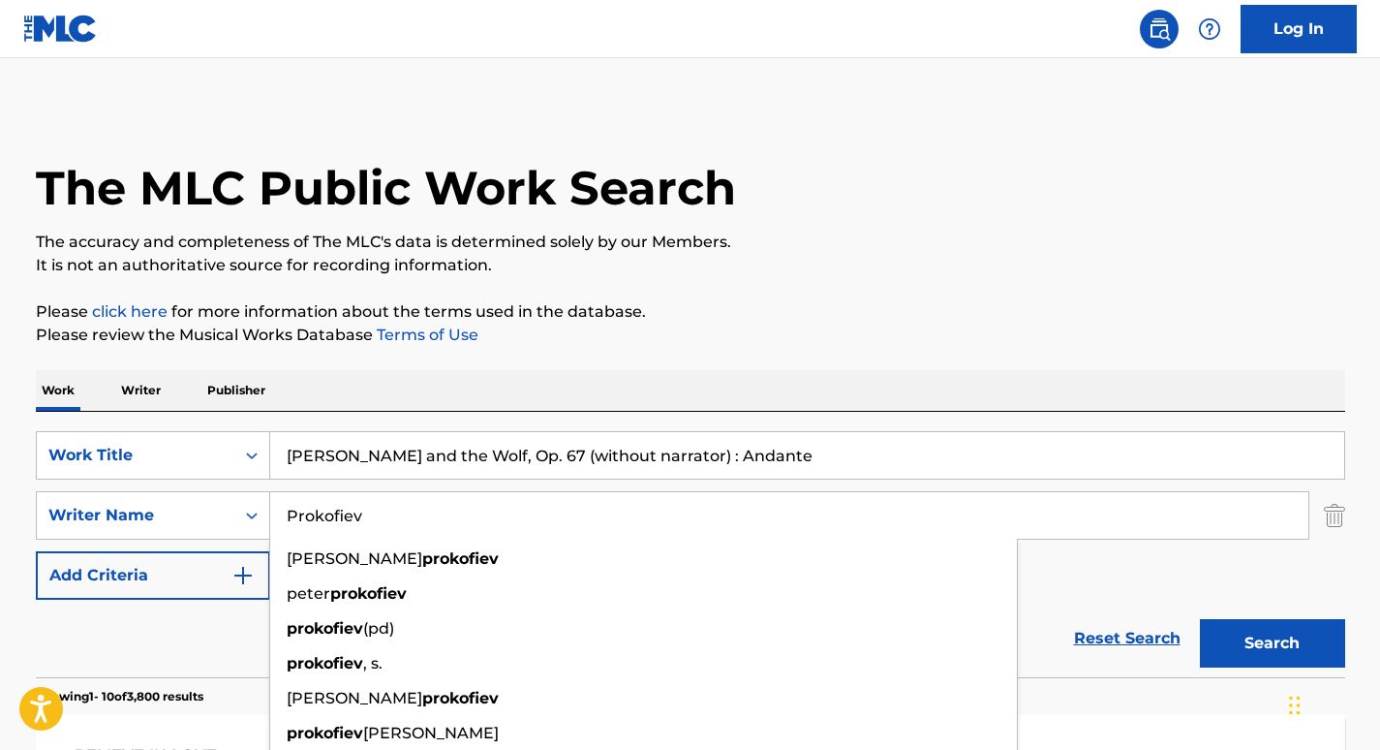
type input "Prokofiev"
click at [1200, 619] on button "Search" at bounding box center [1272, 643] width 145 height 48
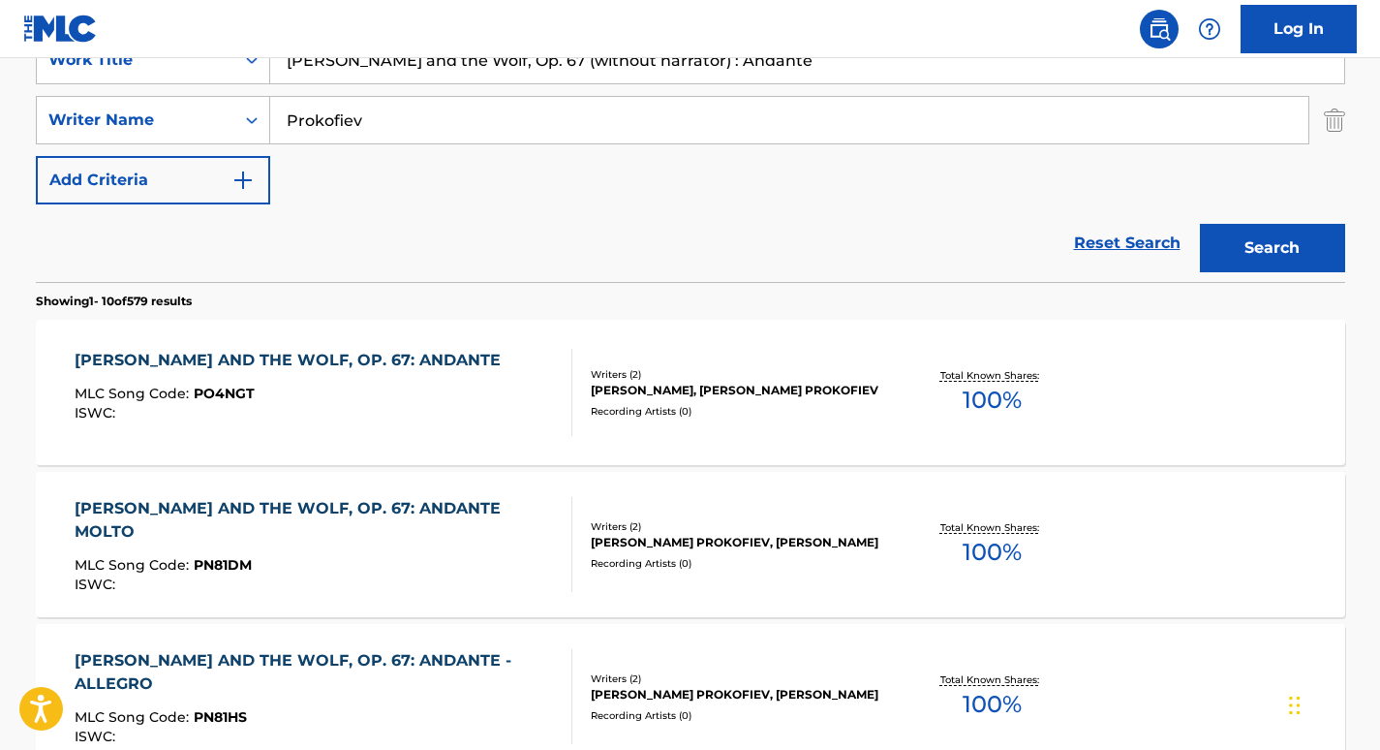
scroll to position [326, 0]
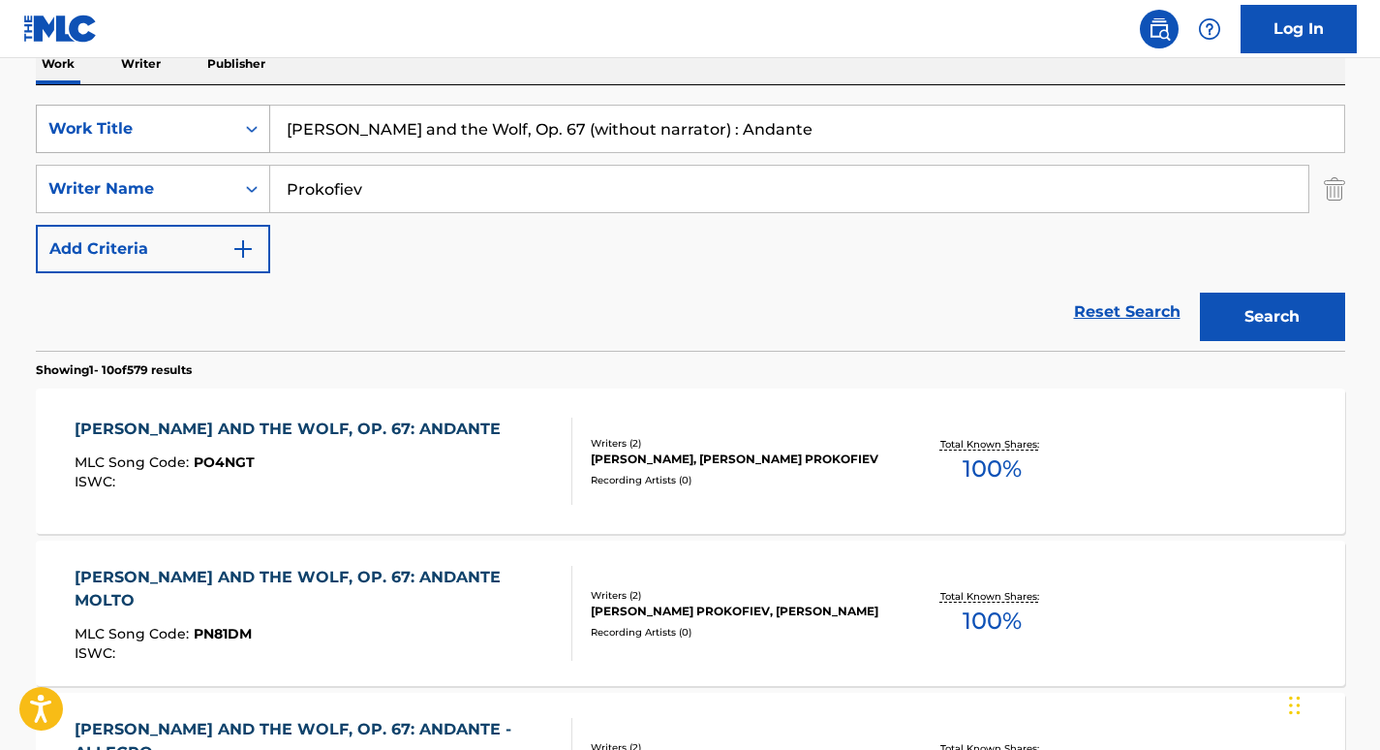
drag, startPoint x: 653, startPoint y: 129, endPoint x: 193, endPoint y: 121, distance: 460.2
click at [193, 121] on div "SearchWithCriteria48548948-793c-4f23-bb28-0f13199ed706 Work Title [PERSON_NAME]…" at bounding box center [691, 129] width 1310 height 48
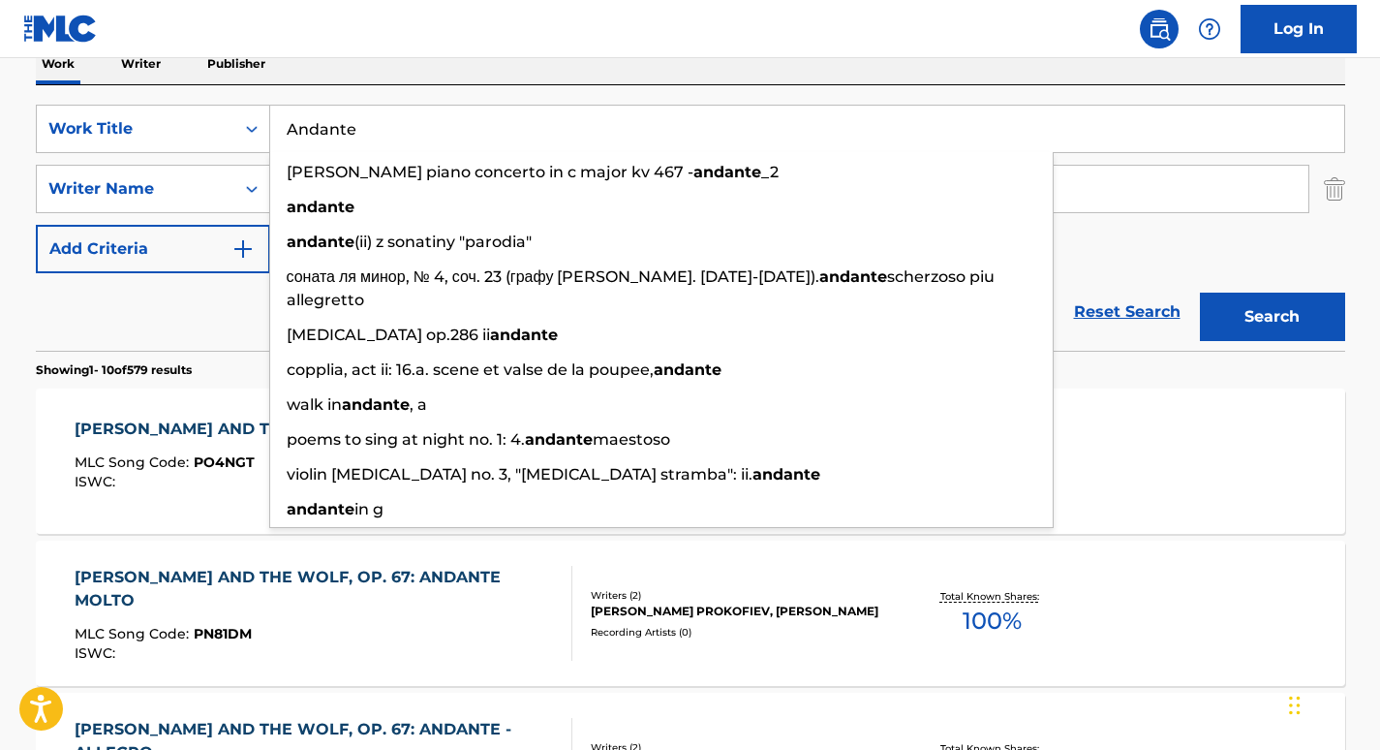
type input "Andante"
click at [196, 317] on div "Reset Search Search" at bounding box center [691, 311] width 1310 height 77
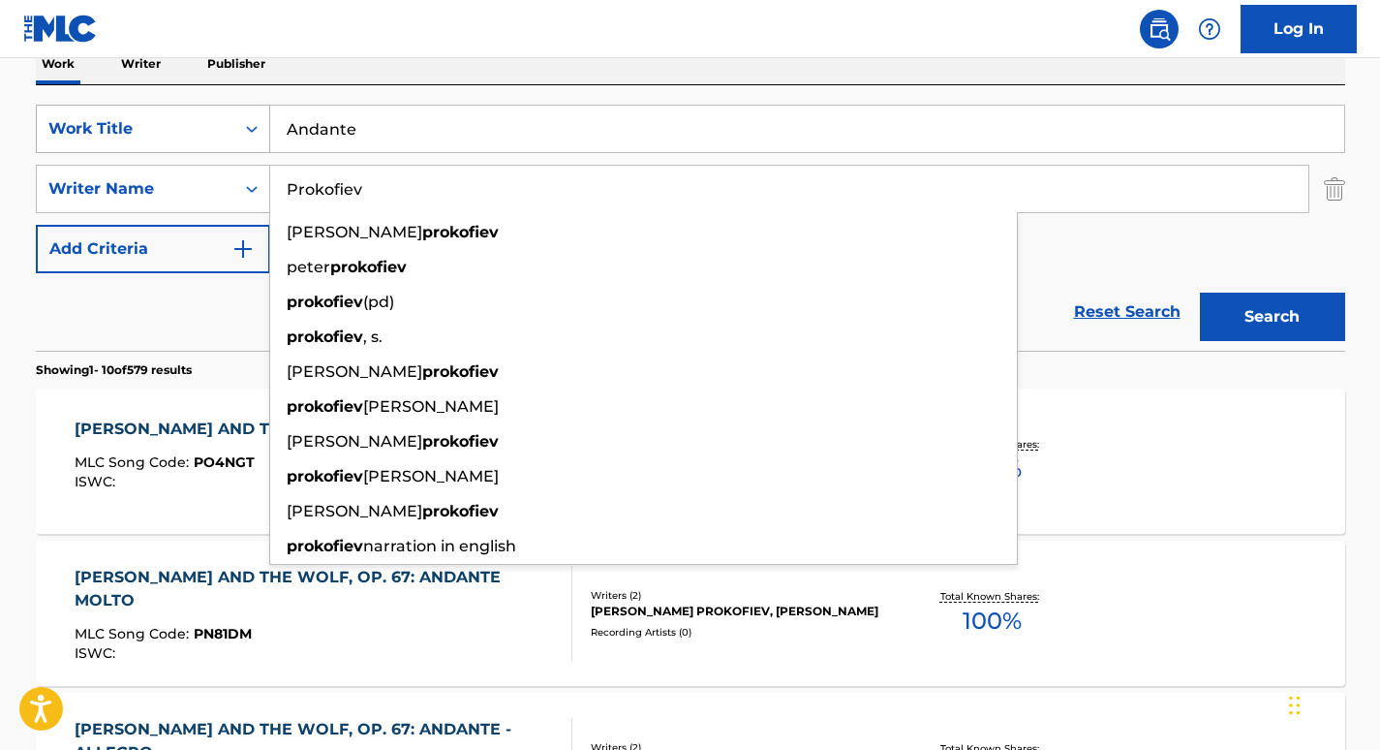
drag, startPoint x: 468, startPoint y: 189, endPoint x: 71, endPoint y: 113, distance: 404.3
click at [71, 113] on div "SearchWithCriteria48548948-793c-4f23-bb28-0f13199ed706 Work Title Andante Searc…" at bounding box center [691, 189] width 1310 height 169
paste input "[PERSON_NAME]"
type input "[PERSON_NAME]"
click at [1200, 293] on button "Search" at bounding box center [1272, 317] width 145 height 48
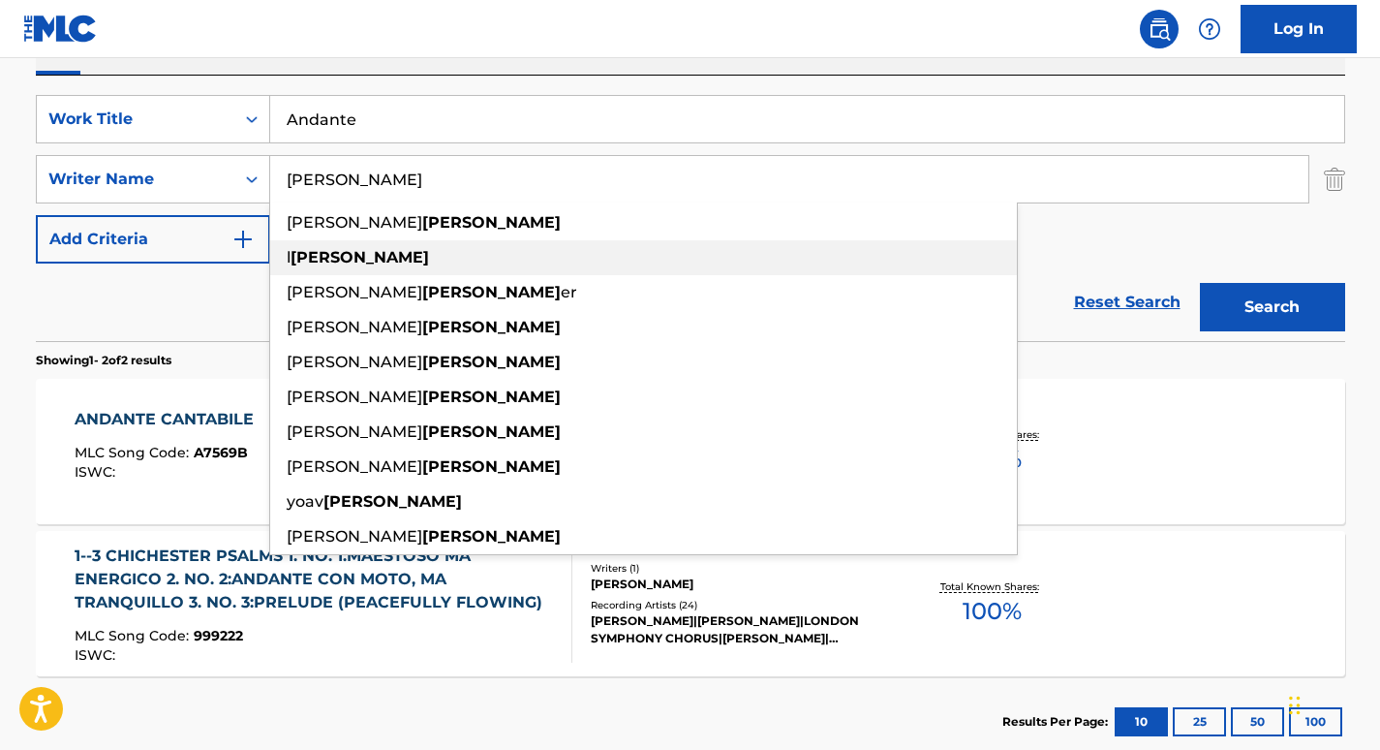
scroll to position [324, 0]
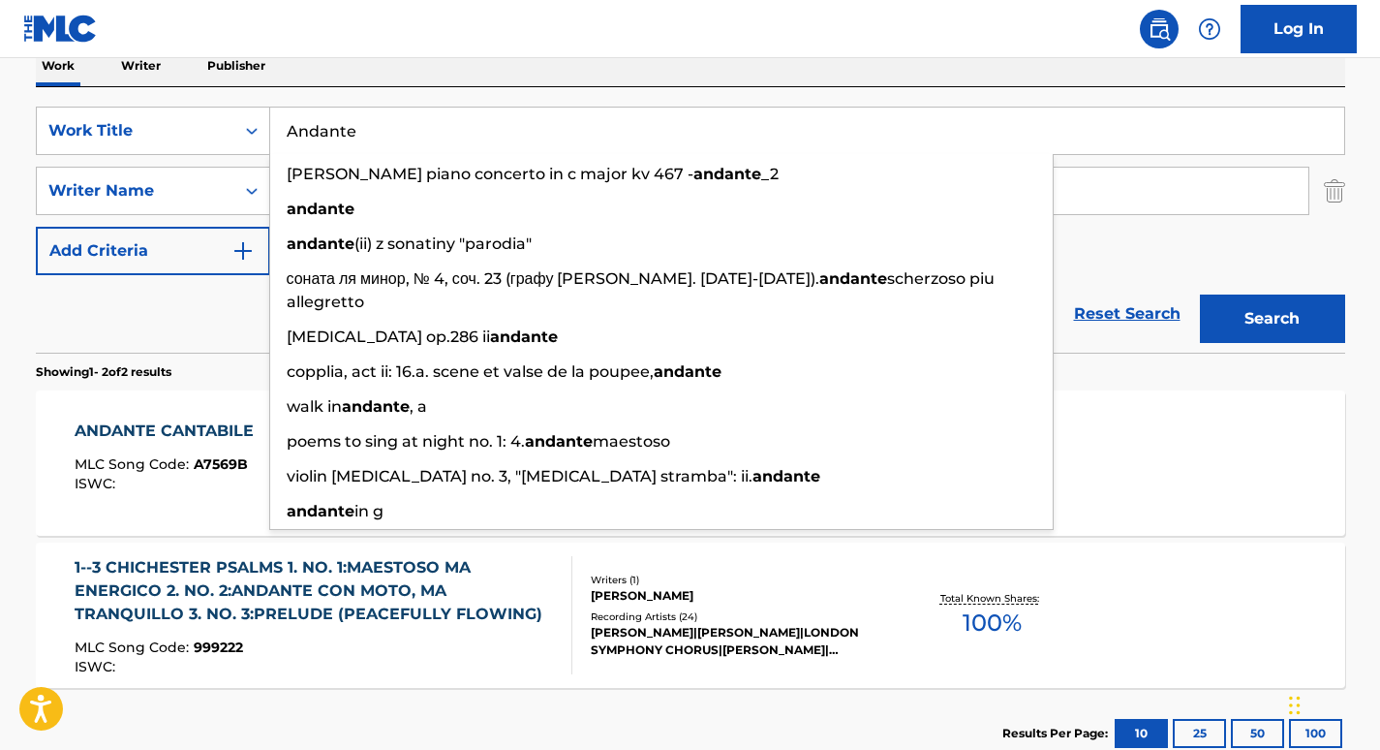
drag, startPoint x: 413, startPoint y: 138, endPoint x: 176, endPoint y: 98, distance: 239.7
click at [176, 98] on div "SearchWithCriteria48548948-793c-4f23-bb28-0f13199ed706 Work Title Andante [PERS…" at bounding box center [691, 219] width 1310 height 265
paste input "On the Waterfront Symphonic Suite: I. Andante."
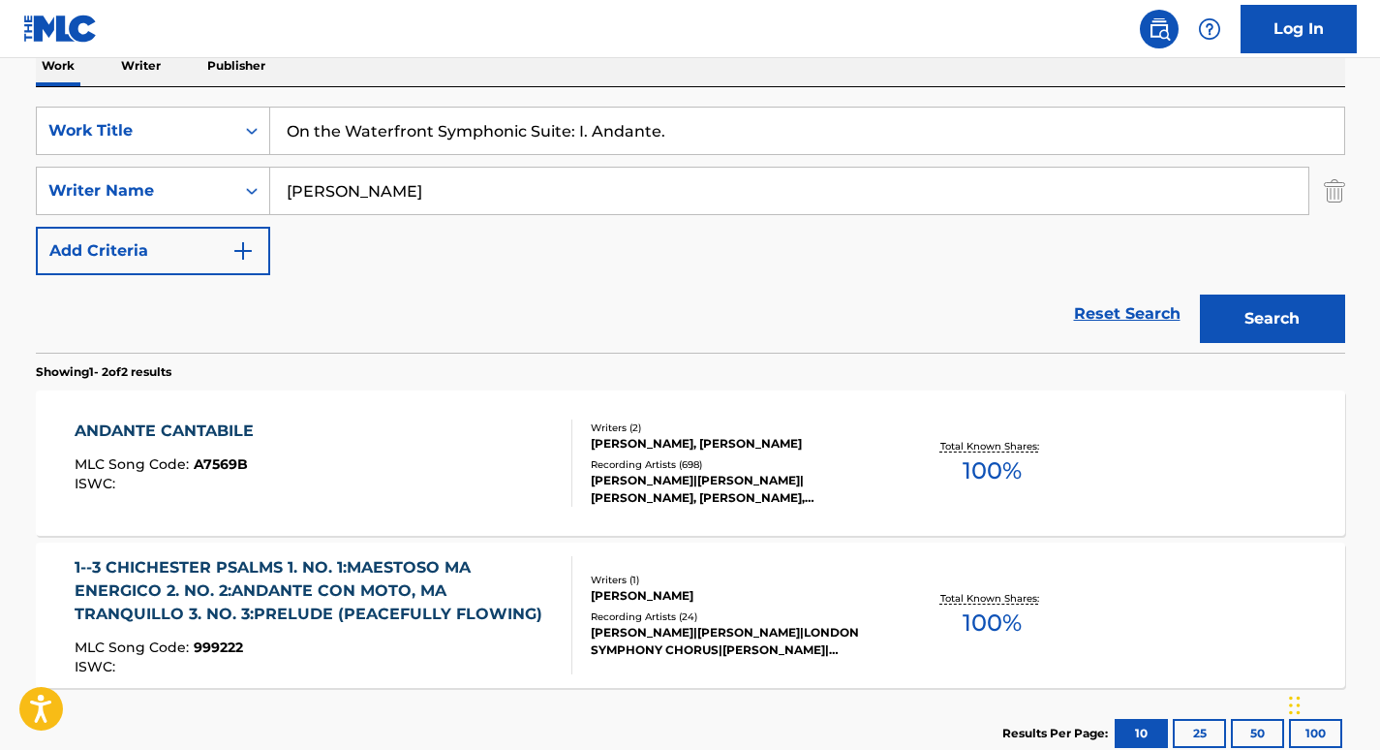
type input "On the Waterfront Symphonic Suite: I. Andante."
click at [1200, 294] on button "Search" at bounding box center [1272, 318] width 145 height 48
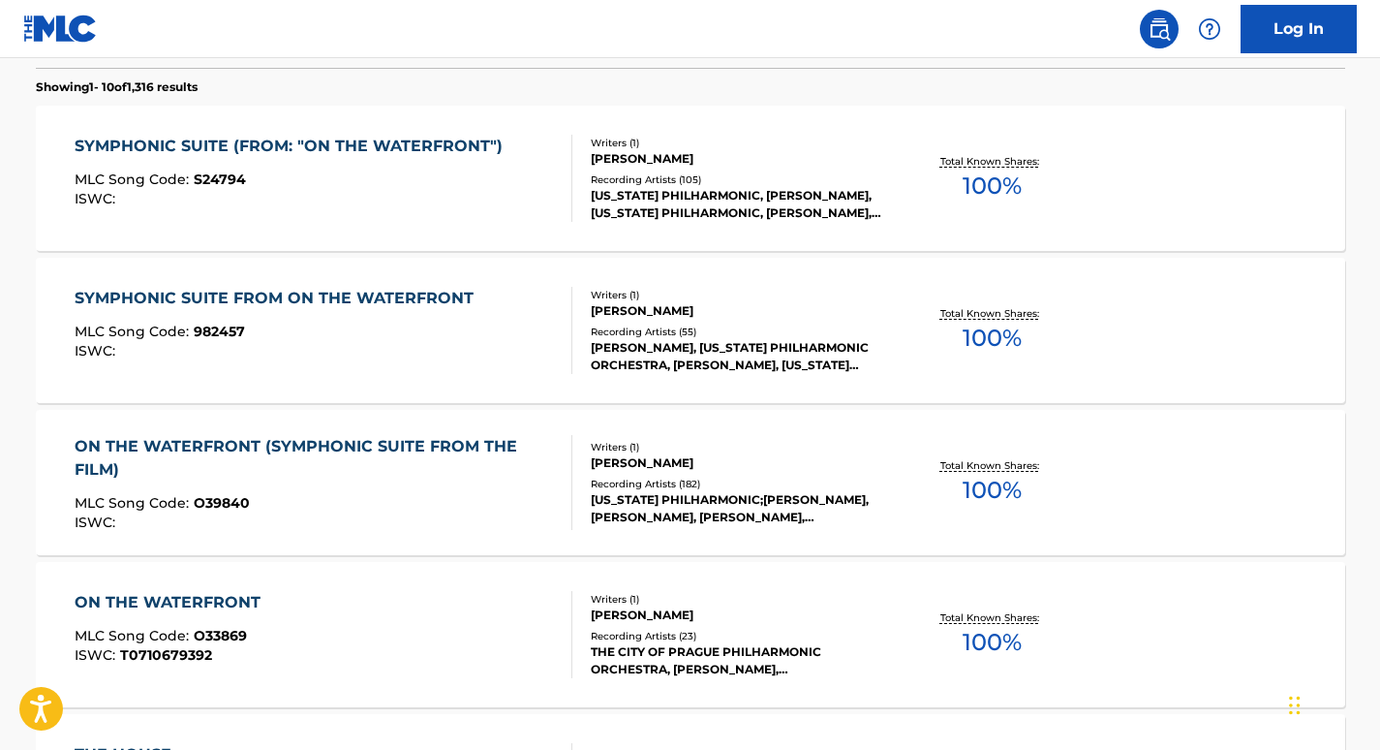
scroll to position [580, 0]
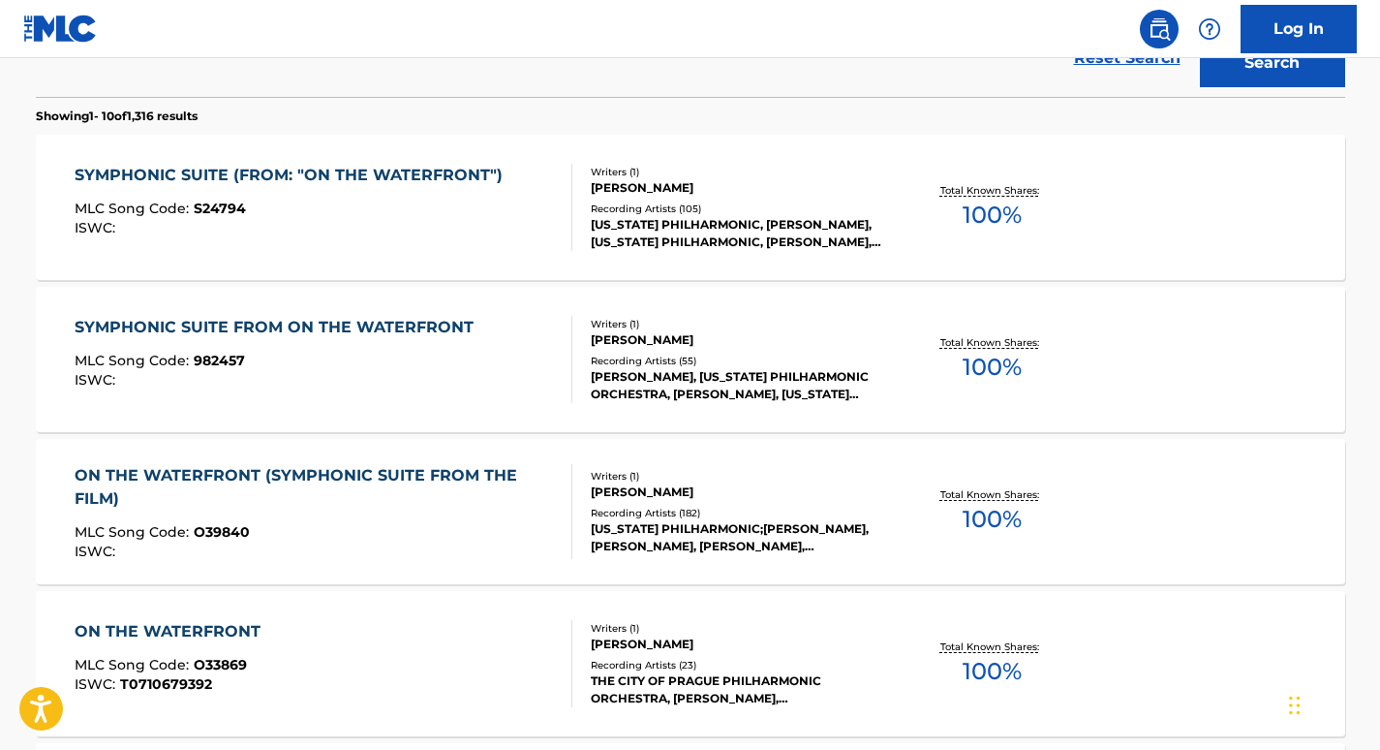
click at [322, 177] on div "SYMPHONIC SUITE (FROM: "ON THE WATERFRONT")" at bounding box center [294, 175] width 438 height 23
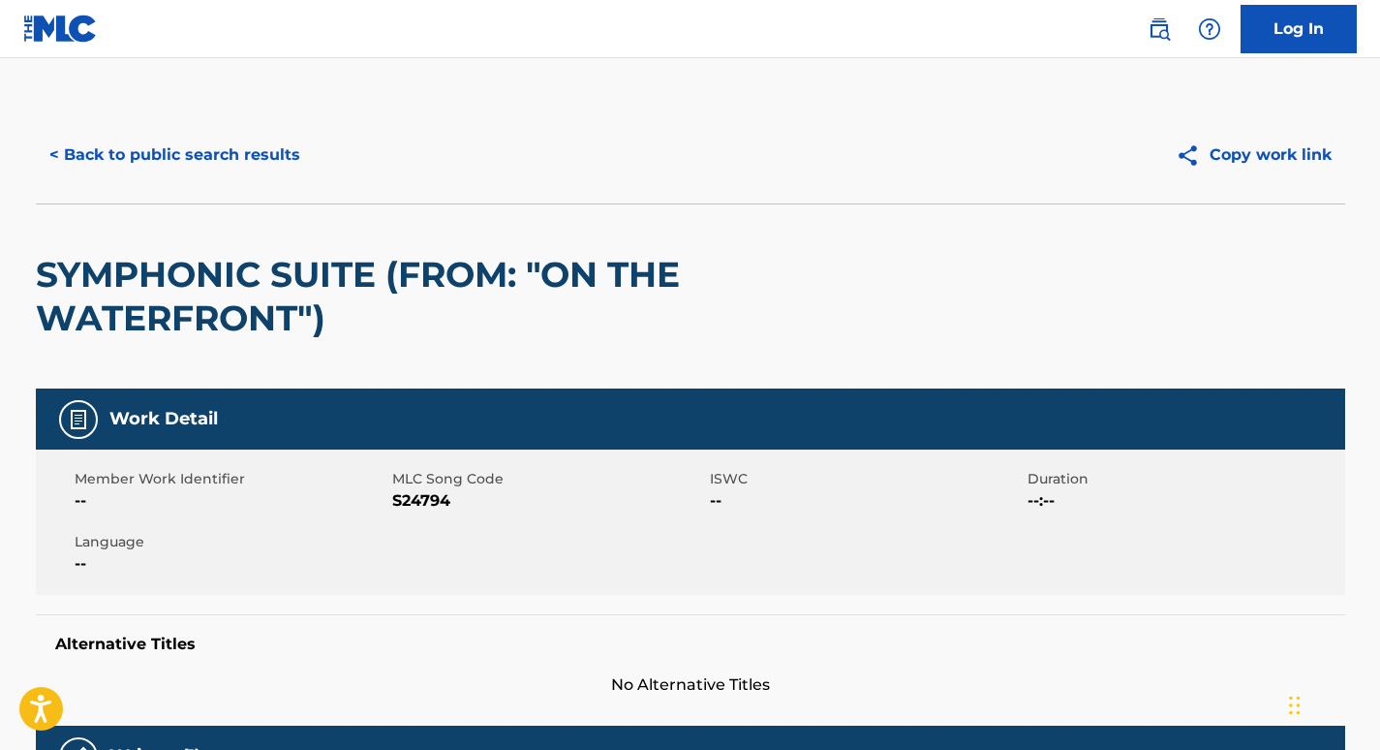
click at [408, 502] on span "S24794" at bounding box center [548, 500] width 313 height 23
copy span "S24794"
